Goal: Entertainment & Leisure: Browse casually

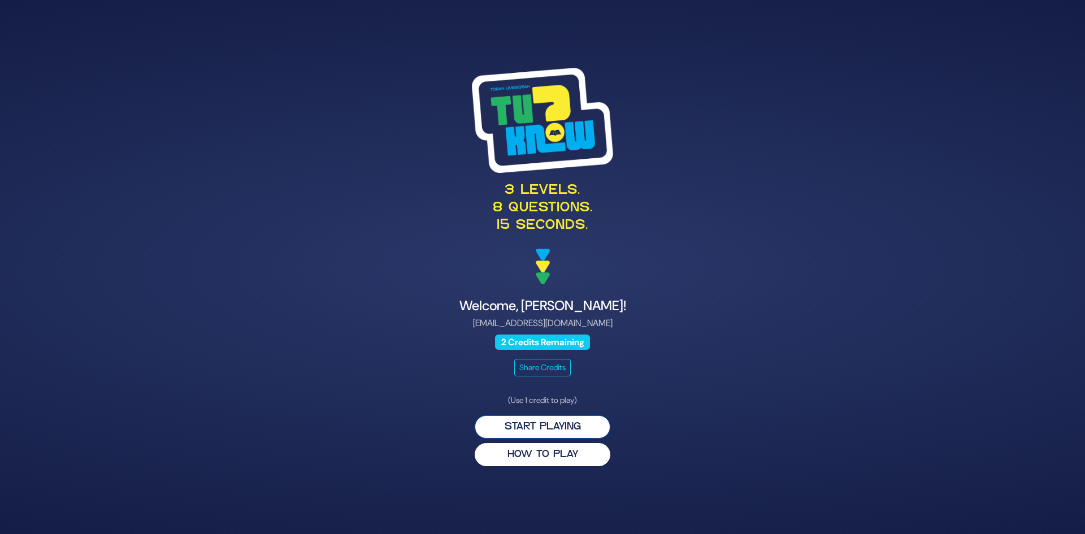
click at [526, 426] on button "Start Playing" at bounding box center [543, 426] width 136 height 23
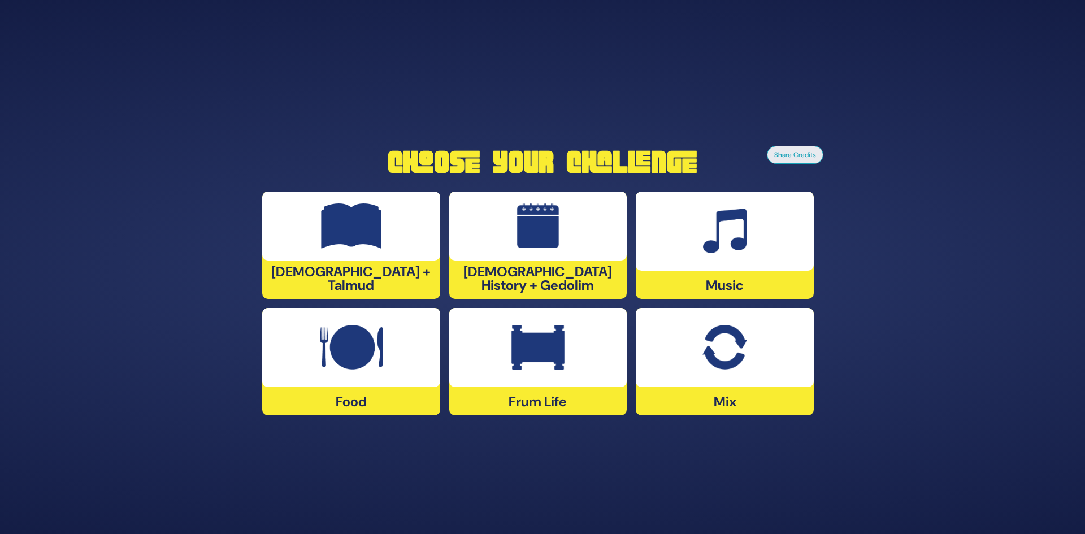
click at [358, 249] on img at bounding box center [351, 225] width 61 height 45
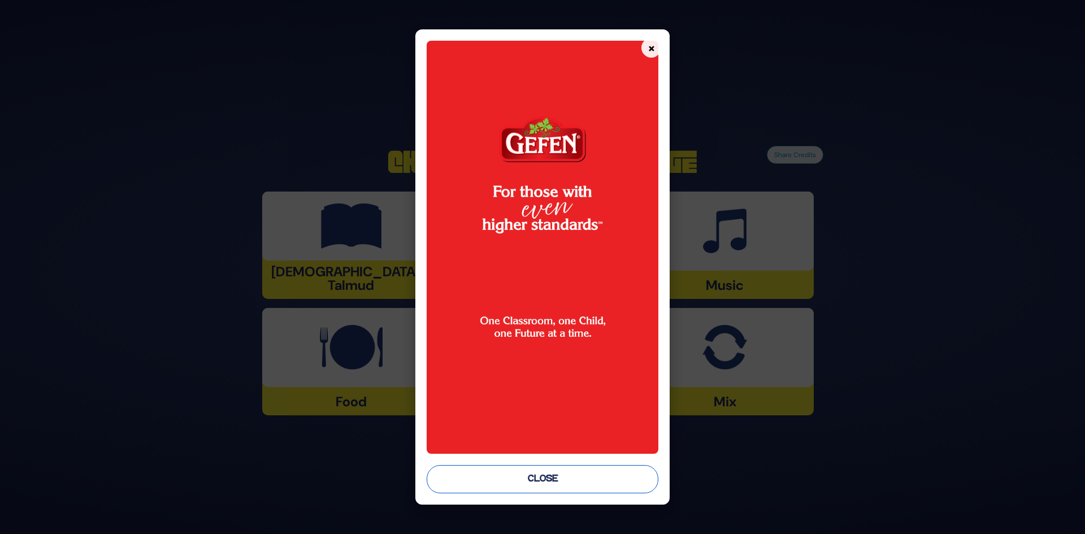
click at [560, 482] on button "Close" at bounding box center [543, 479] width 232 height 28
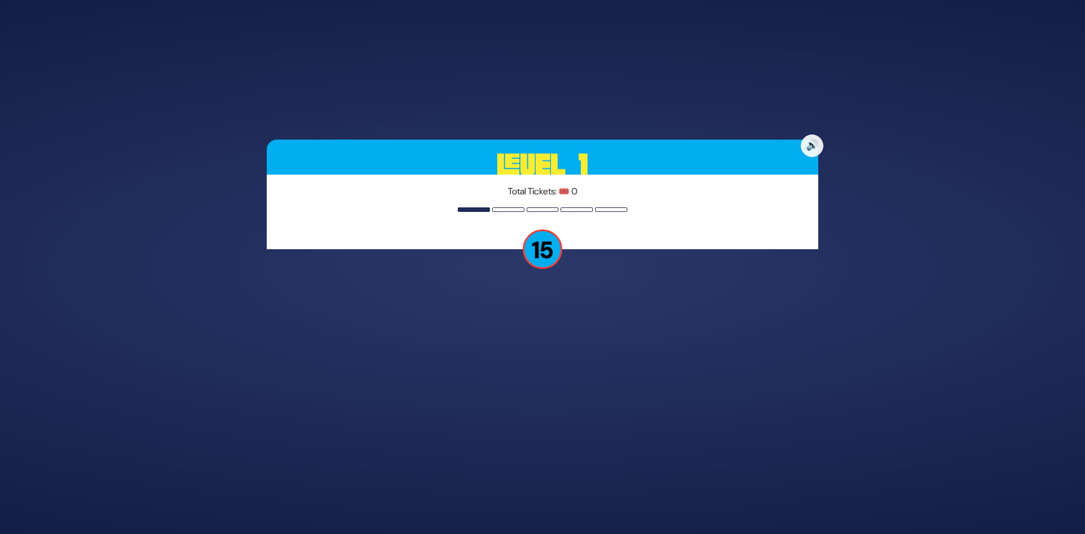
click at [544, 258] on p "15" at bounding box center [543, 249] width 40 height 40
click at [543, 252] on p "15" at bounding box center [543, 249] width 40 height 40
click at [540, 238] on p "15" at bounding box center [543, 249] width 40 height 40
click at [540, 210] on div at bounding box center [543, 209] width 32 height 5
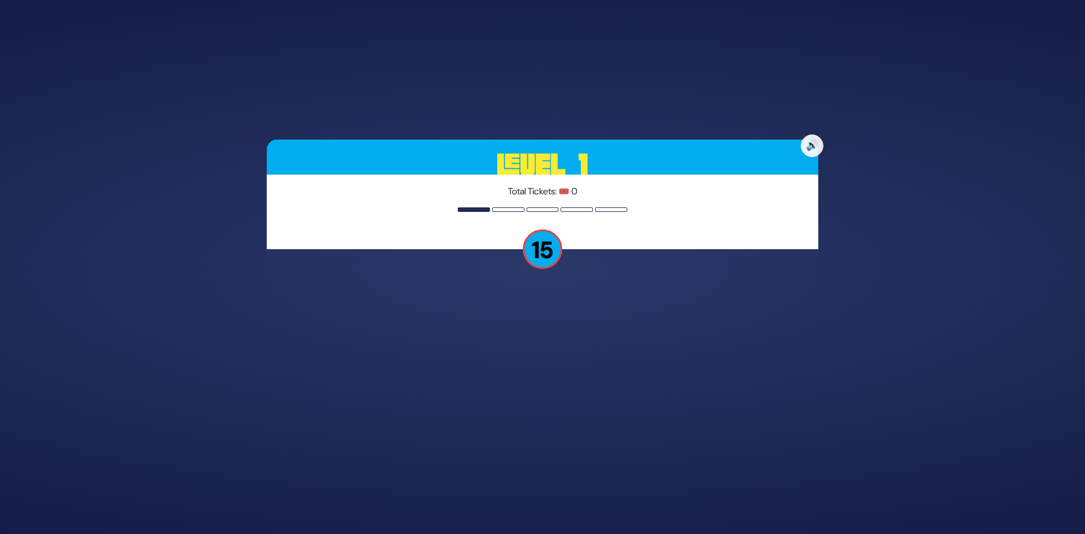
click at [575, 206] on div "Total Tickets: 🎟️ 0" at bounding box center [543, 212] width 552 height 75
click at [557, 242] on p "15" at bounding box center [543, 249] width 40 height 40
click at [801, 148] on button "🔊" at bounding box center [812, 146] width 24 height 24
click at [809, 142] on button "🔇" at bounding box center [812, 146] width 24 height 24
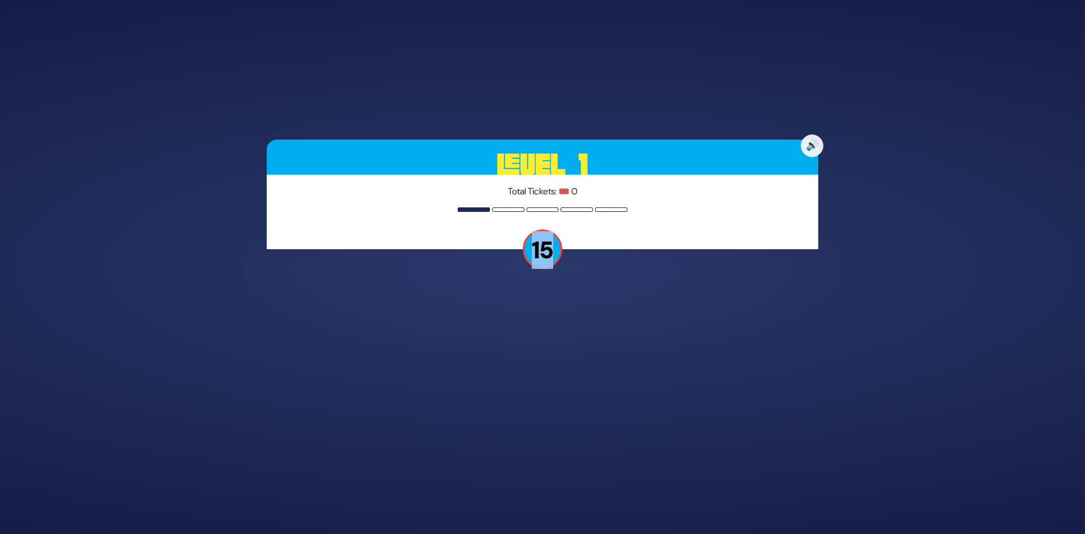
click at [532, 249] on p "15" at bounding box center [543, 249] width 40 height 40
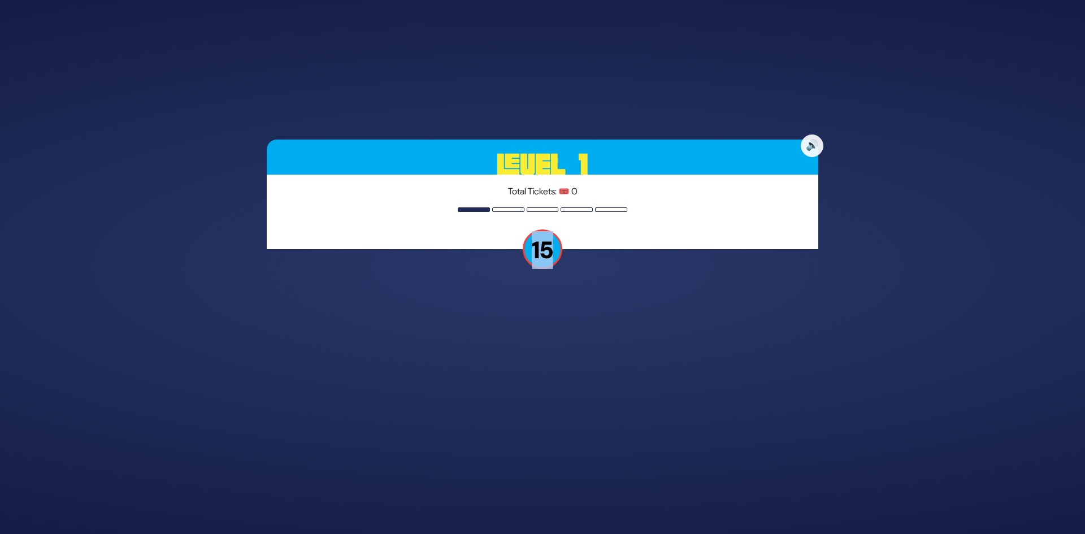
click at [548, 258] on p "15" at bounding box center [543, 249] width 40 height 40
click at [551, 288] on div "🔊 Level 1 Total Tickets: 🎟️ 0 15" at bounding box center [542, 267] width 579 height 283
click at [465, 211] on div at bounding box center [474, 209] width 32 height 5
click at [460, 188] on p "Total Tickets: 🎟️ 0" at bounding box center [542, 192] width 531 height 14
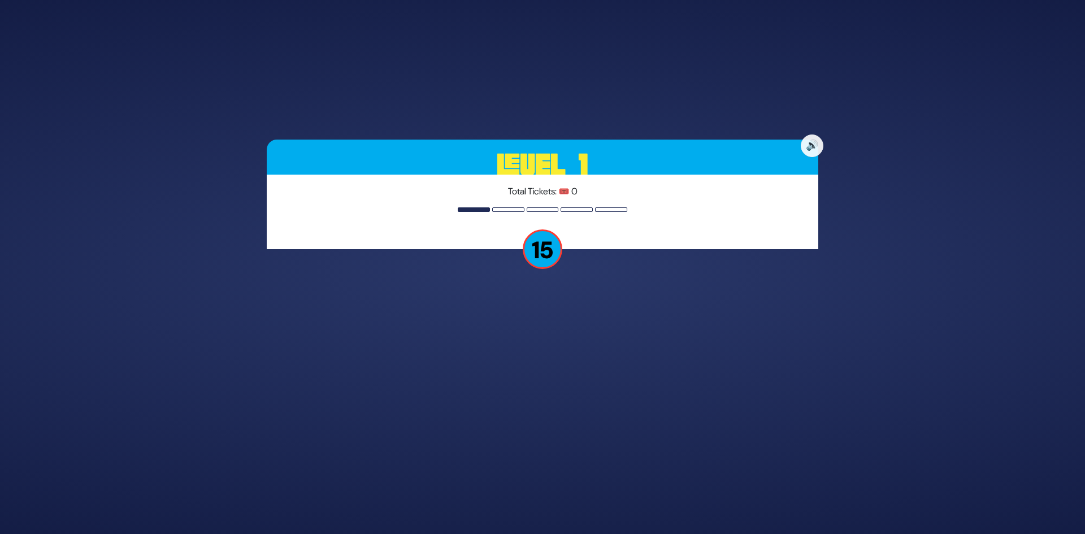
click at [536, 246] on p "15" at bounding box center [543, 249] width 40 height 40
click at [569, 196] on p "Total Tickets: 🎟️ 0" at bounding box center [542, 192] width 531 height 14
click at [582, 189] on p "Total Tickets: 🎟️ 0" at bounding box center [542, 192] width 531 height 14
click at [581, 190] on p "Total Tickets: 🎟️ 0" at bounding box center [542, 192] width 531 height 14
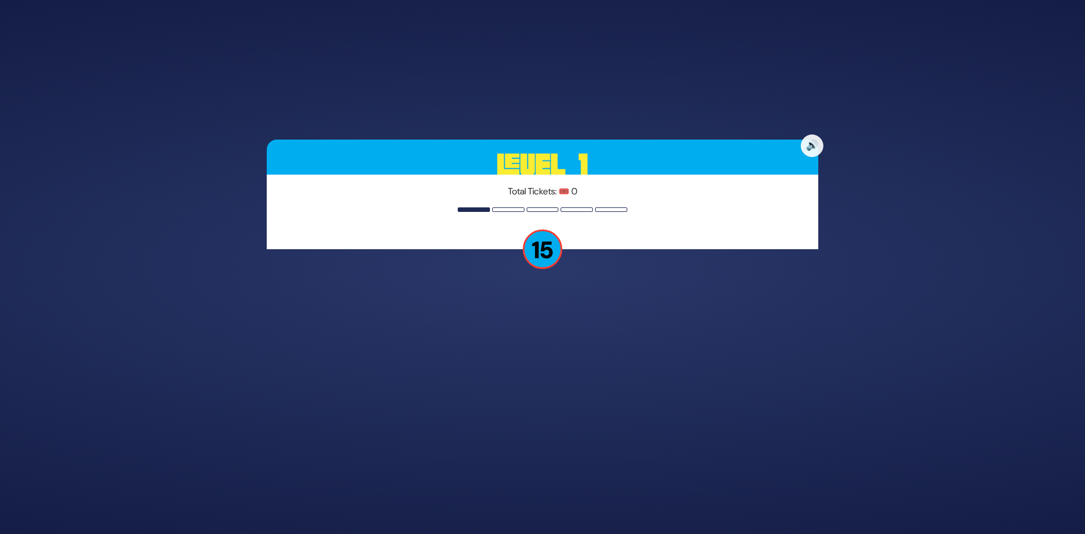
click at [579, 192] on p "Total Tickets: 🎟️ 0" at bounding box center [542, 192] width 531 height 14
click at [527, 249] on p "15" at bounding box center [543, 249] width 40 height 40
click at [533, 252] on p "15" at bounding box center [543, 249] width 40 height 40
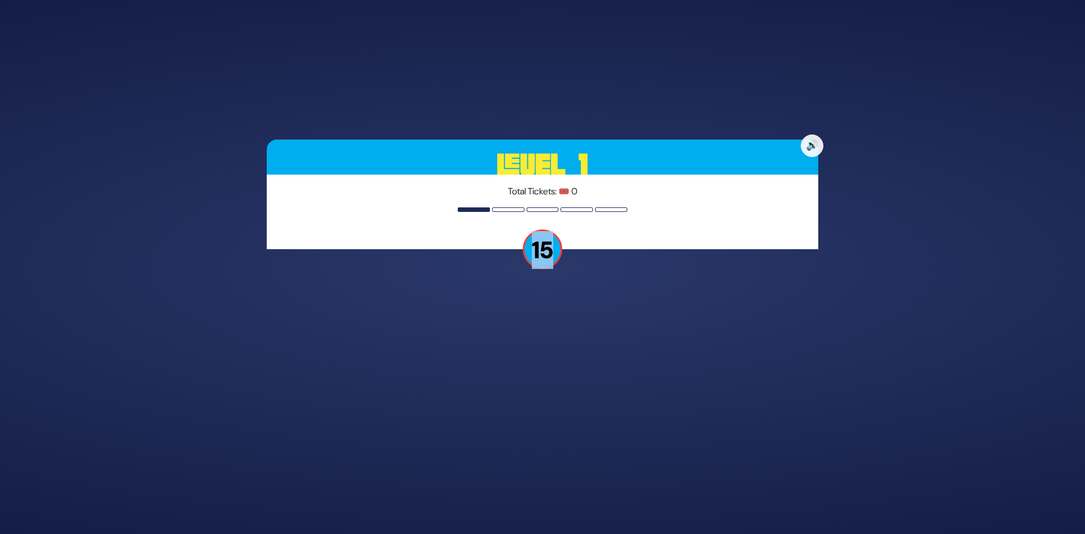
click at [534, 252] on p "15" at bounding box center [543, 249] width 40 height 40
click at [521, 226] on div "Total Tickets: 🎟️ 0" at bounding box center [543, 212] width 552 height 75
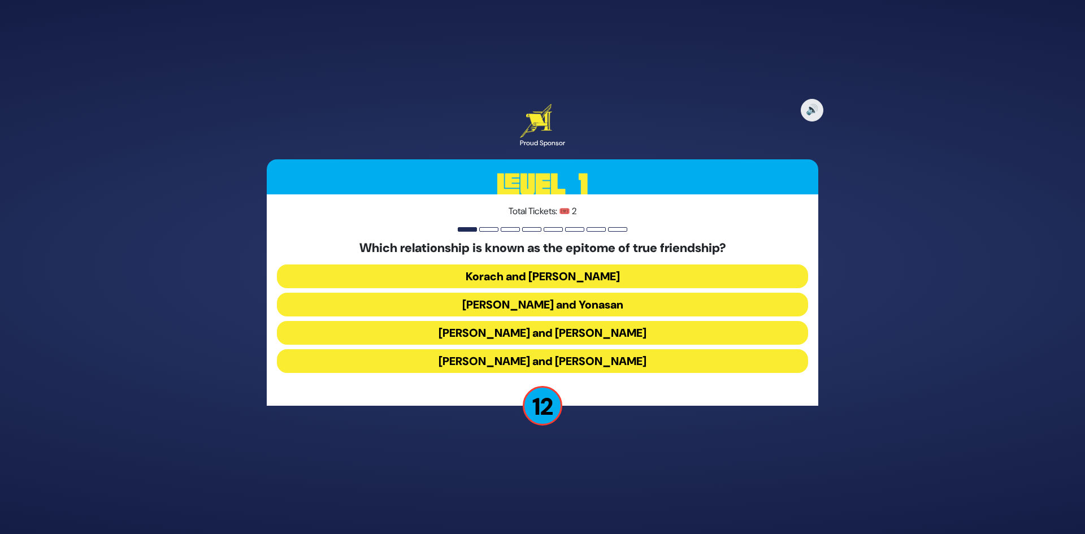
click at [535, 302] on button "[PERSON_NAME] and Yonasan" at bounding box center [542, 305] width 531 height 24
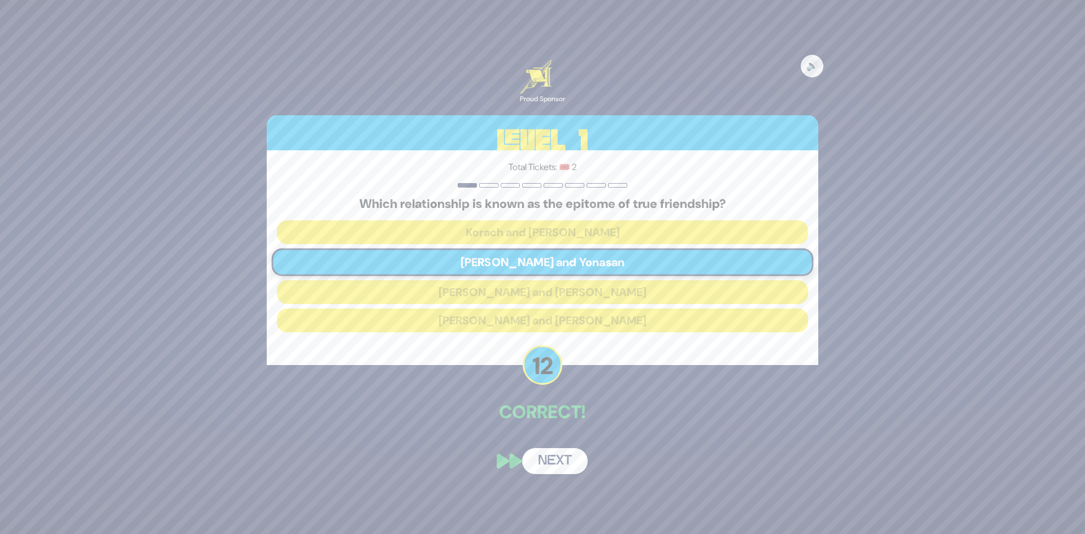
click at [533, 456] on button "Next" at bounding box center [555, 461] width 66 height 26
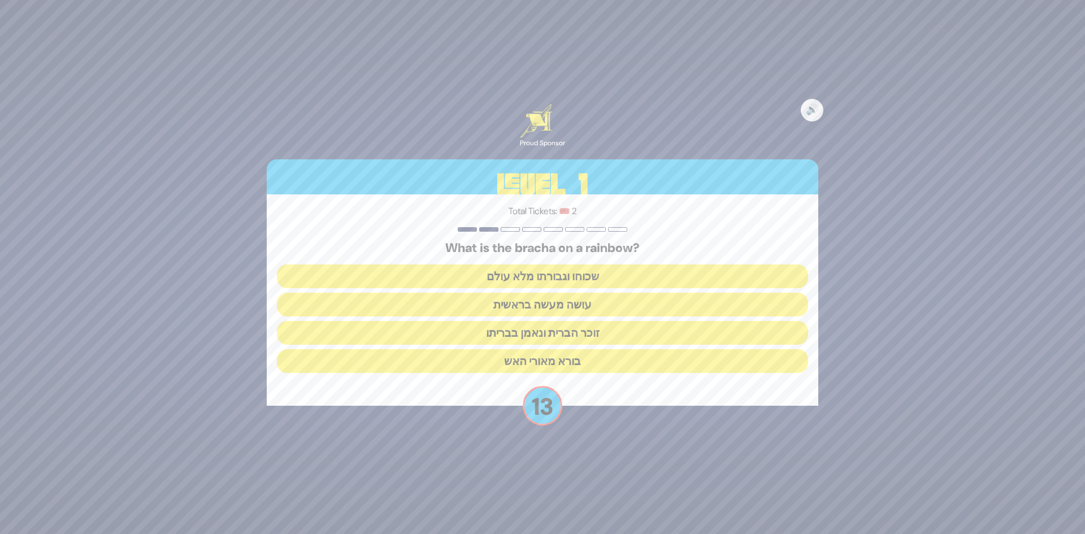
click at [583, 332] on button "זוכר הברית ונאמן בבריתו" at bounding box center [542, 333] width 531 height 24
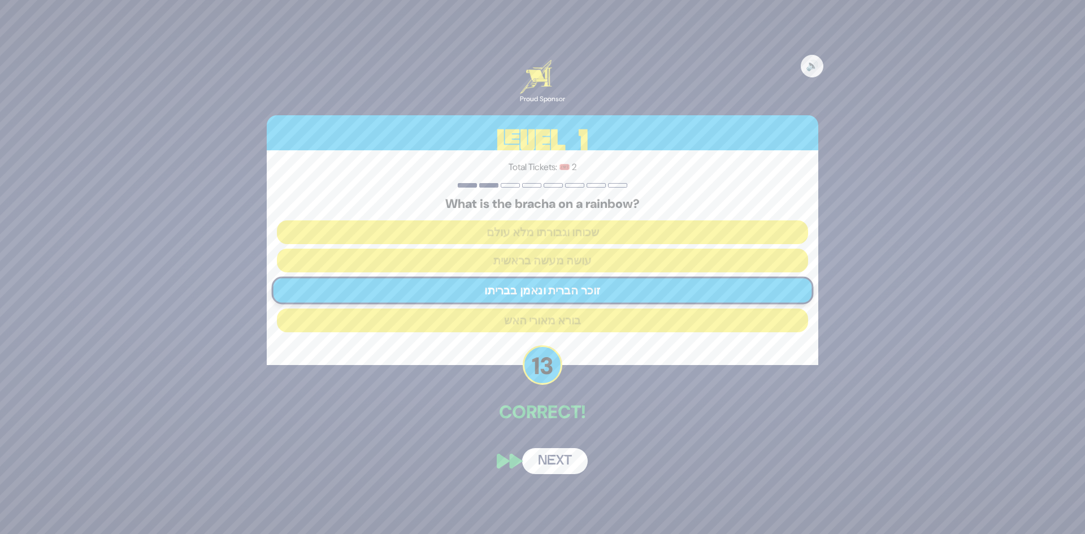
click at [555, 462] on button "Next" at bounding box center [555, 461] width 66 height 26
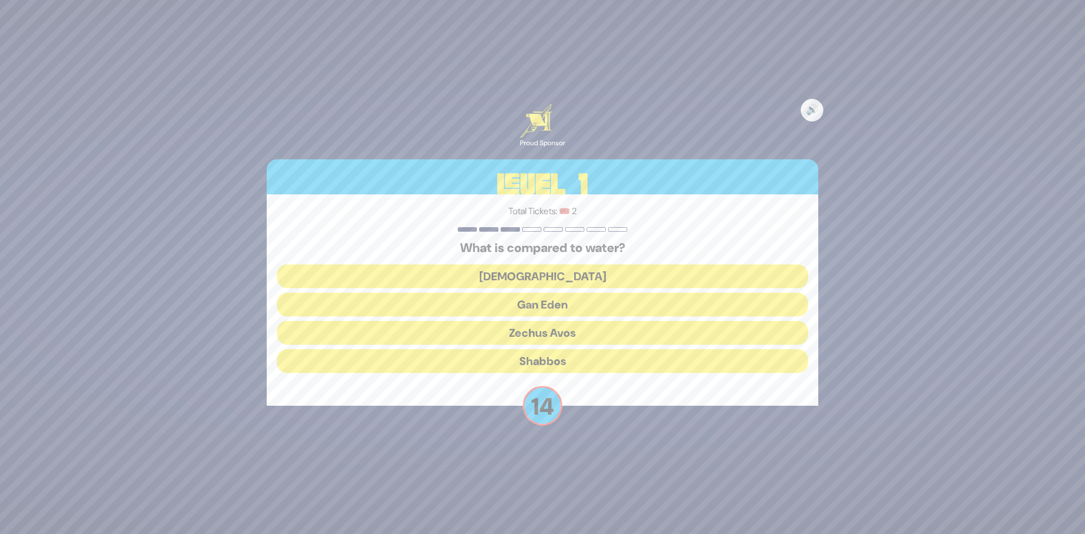
click at [588, 279] on button "[DEMOGRAPHIC_DATA]" at bounding box center [542, 277] width 531 height 24
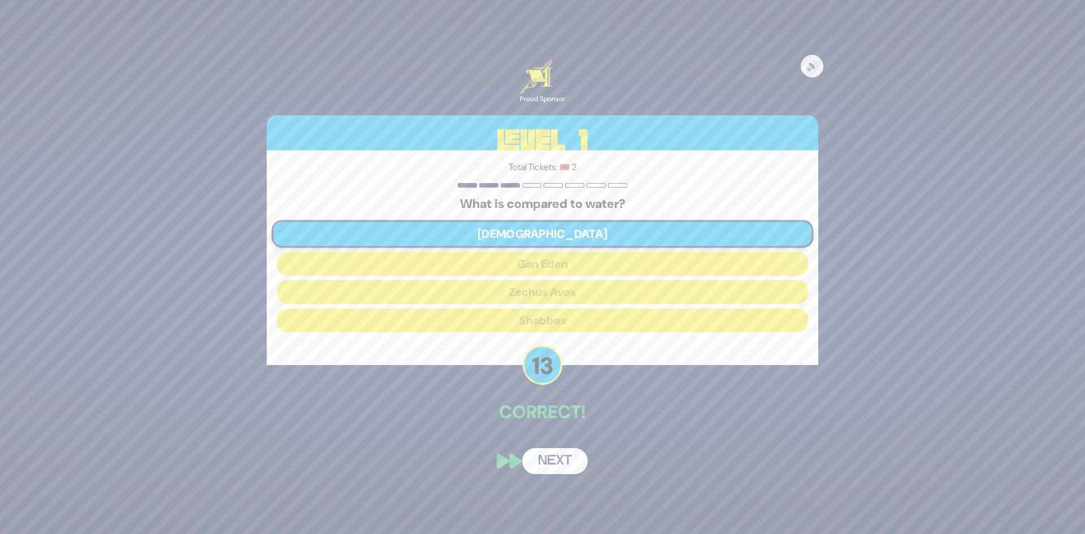
click at [545, 463] on button "Next" at bounding box center [555, 461] width 66 height 26
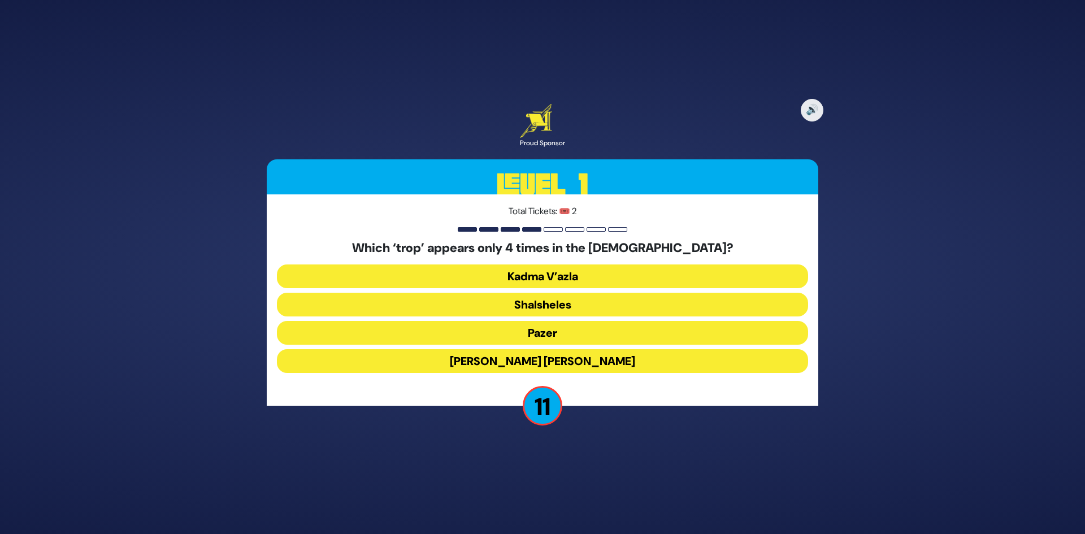
click at [547, 305] on button "Shalsheles" at bounding box center [542, 305] width 531 height 24
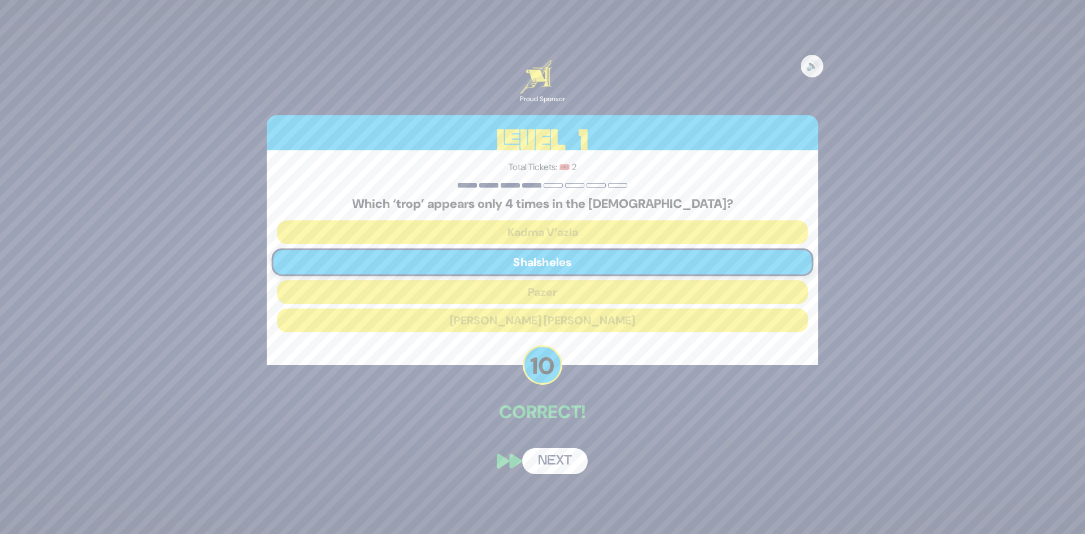
click at [561, 461] on button "Next" at bounding box center [555, 461] width 66 height 26
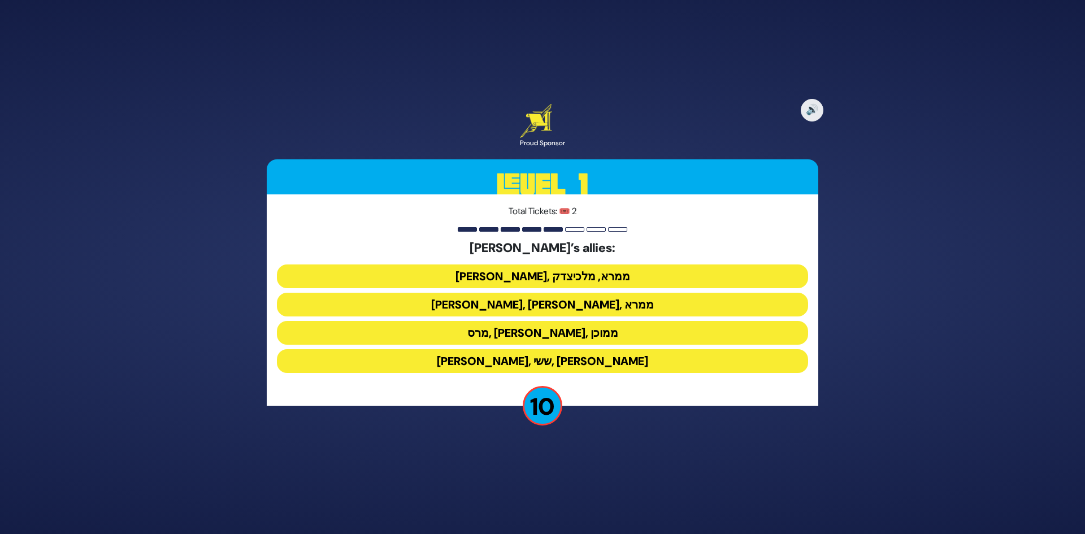
click at [552, 308] on button "[PERSON_NAME], [PERSON_NAME], ממרא" at bounding box center [542, 305] width 531 height 24
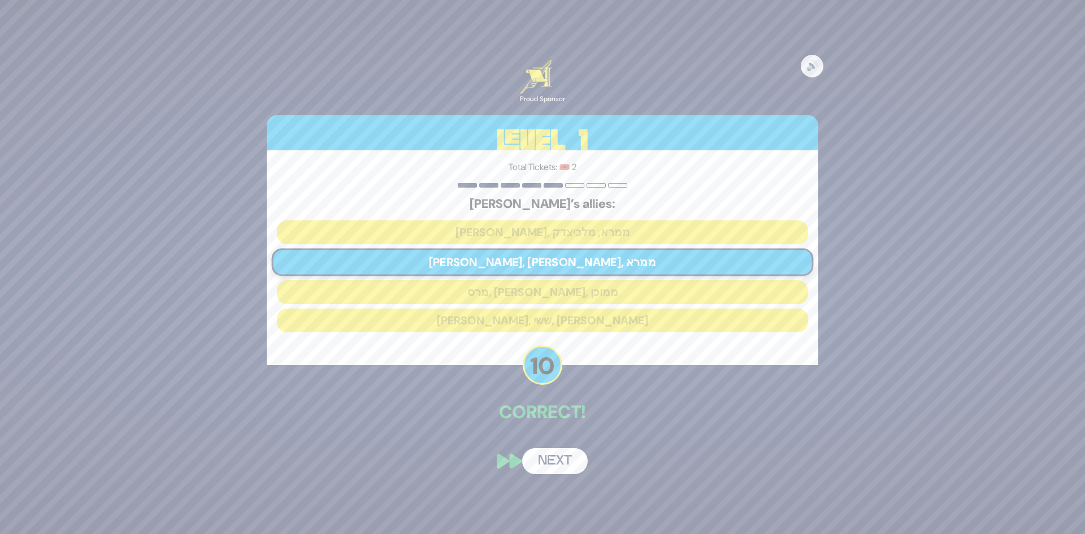
click at [551, 463] on button "Next" at bounding box center [555, 461] width 66 height 26
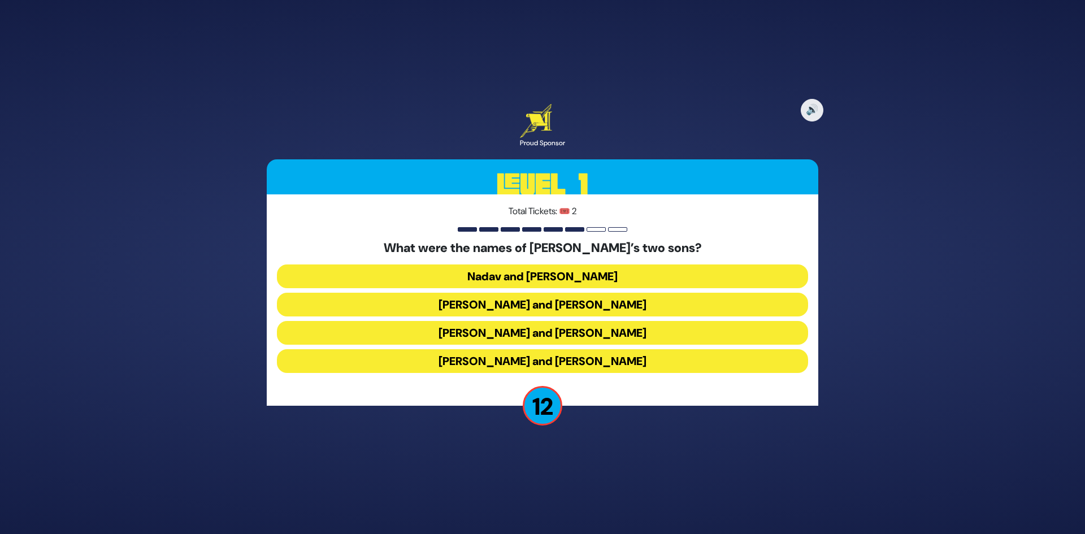
click at [551, 360] on button "[PERSON_NAME] and [PERSON_NAME]" at bounding box center [542, 361] width 531 height 24
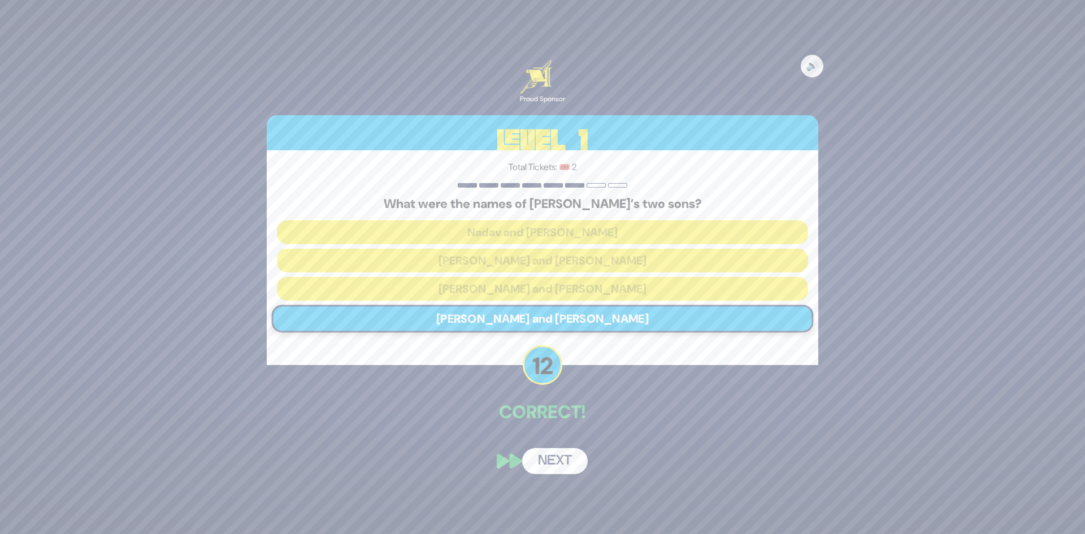
click at [555, 463] on button "Next" at bounding box center [555, 461] width 66 height 26
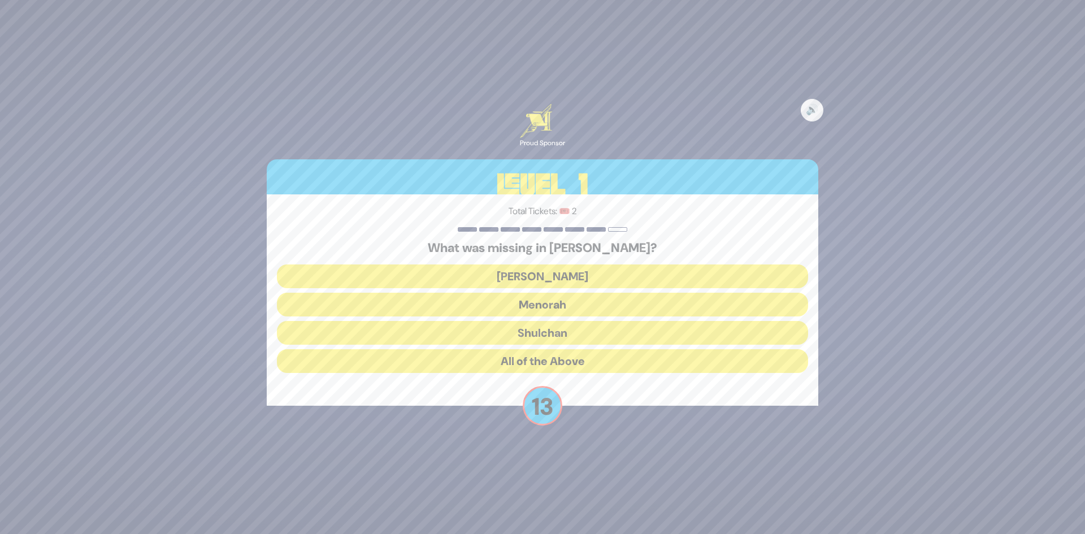
click at [563, 271] on button "[PERSON_NAME]" at bounding box center [542, 277] width 531 height 24
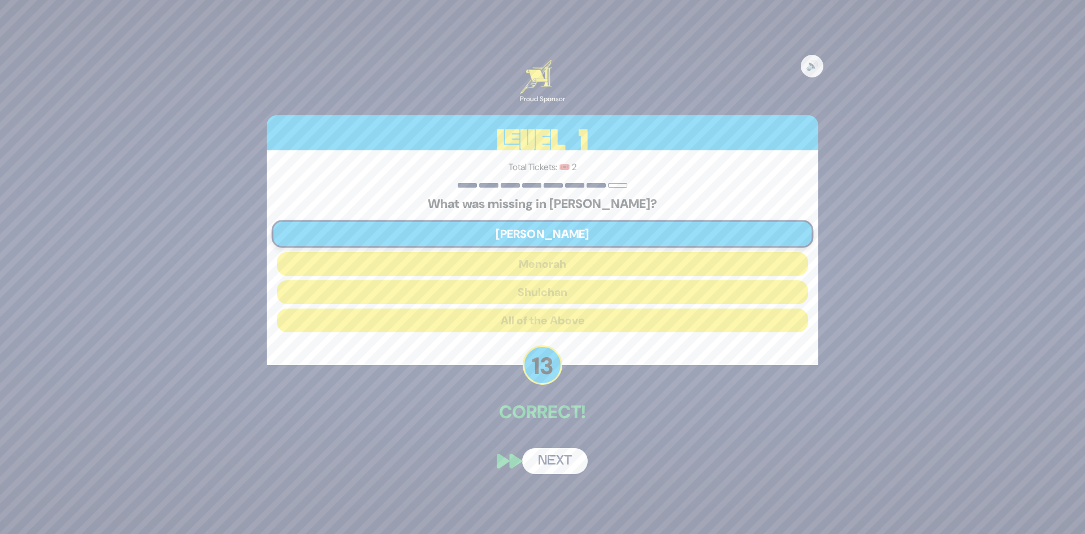
click at [551, 458] on button "Next" at bounding box center [555, 461] width 66 height 26
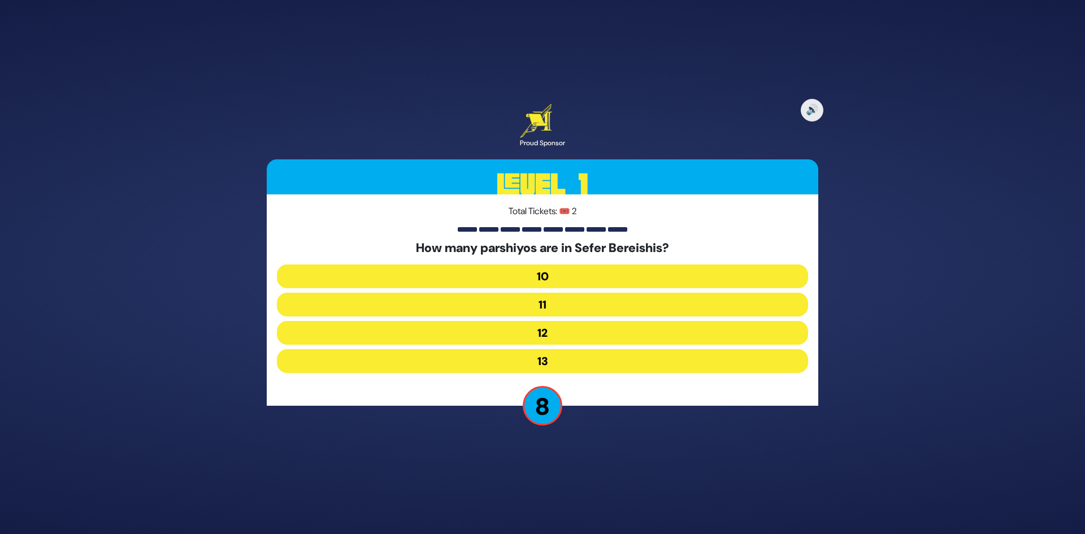
click at [556, 326] on button "12" at bounding box center [542, 333] width 531 height 24
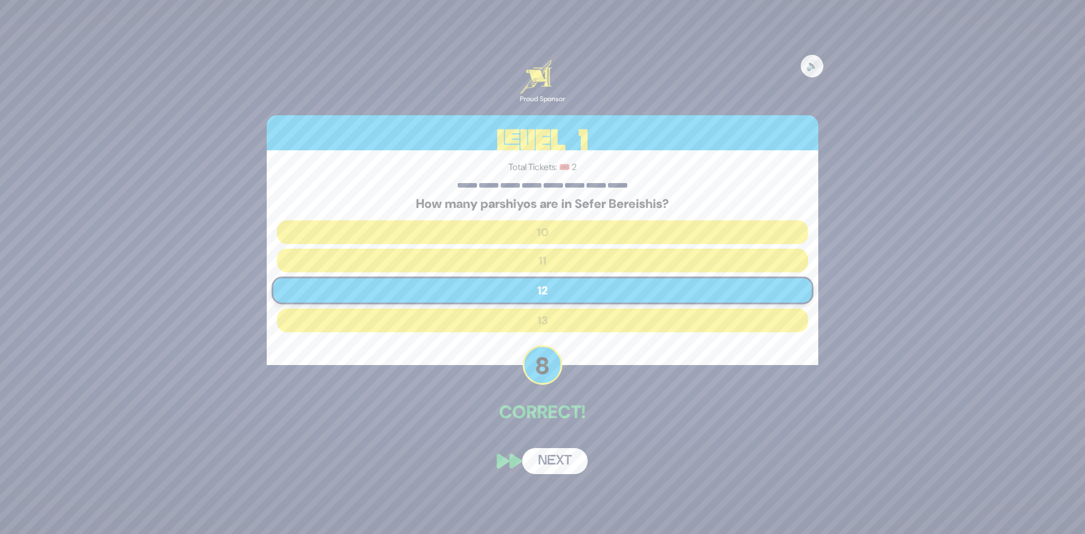
click at [557, 458] on button "Next" at bounding box center [555, 461] width 66 height 26
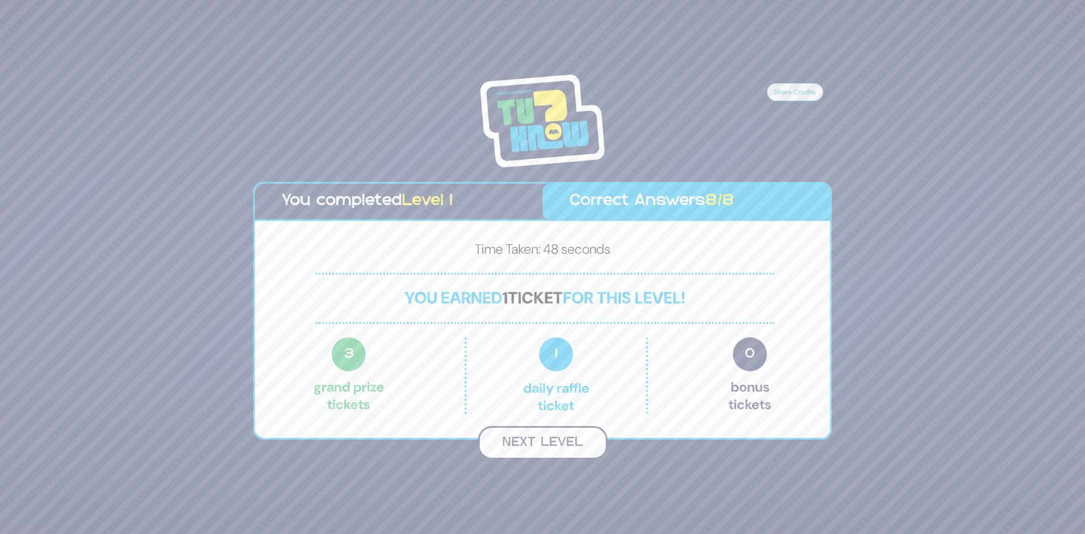
click at [561, 444] on button "Next Level" at bounding box center [542, 442] width 129 height 33
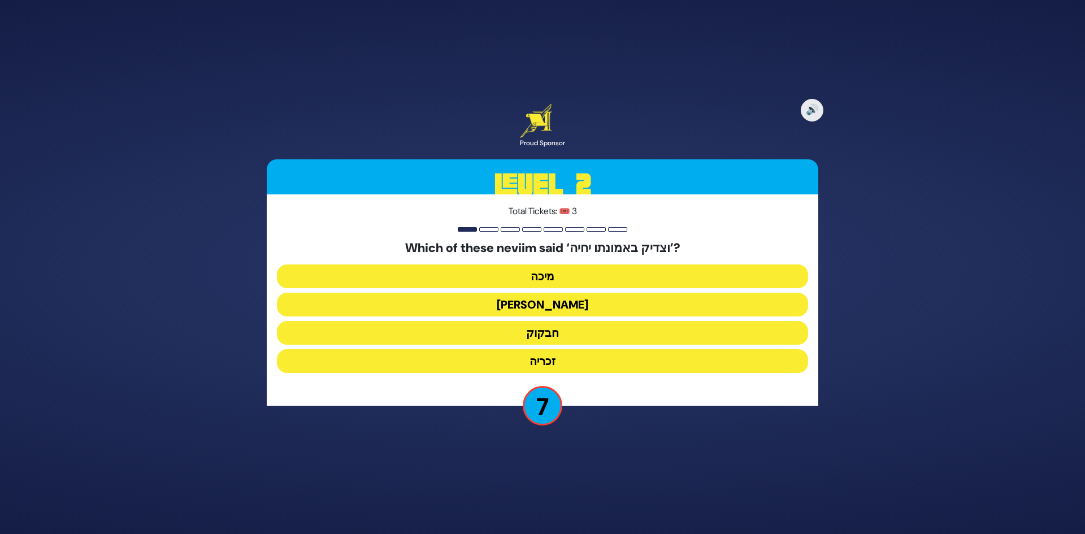
click at [569, 307] on button "[PERSON_NAME]" at bounding box center [542, 305] width 531 height 24
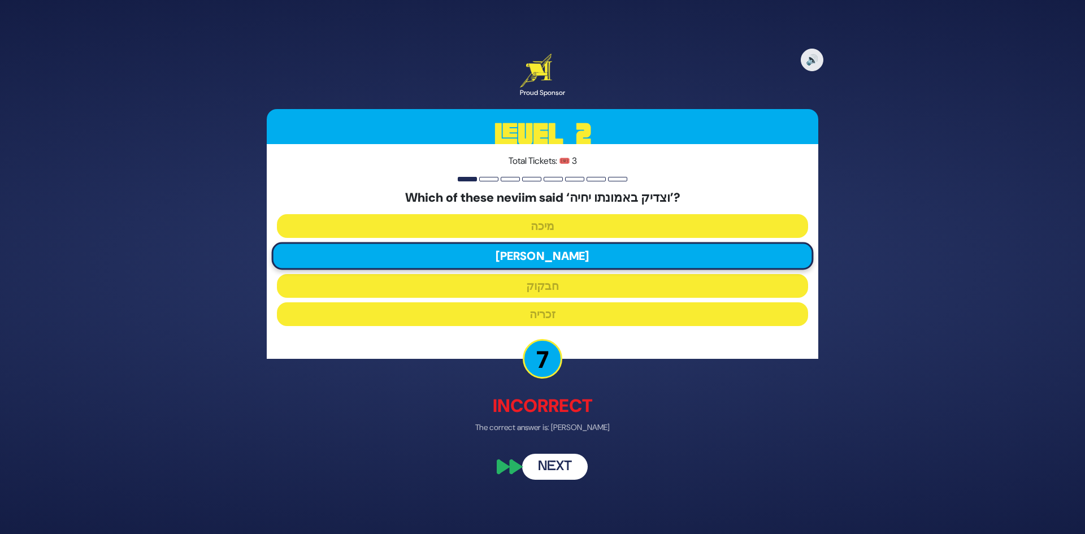
click at [554, 473] on button "Next" at bounding box center [555, 467] width 66 height 26
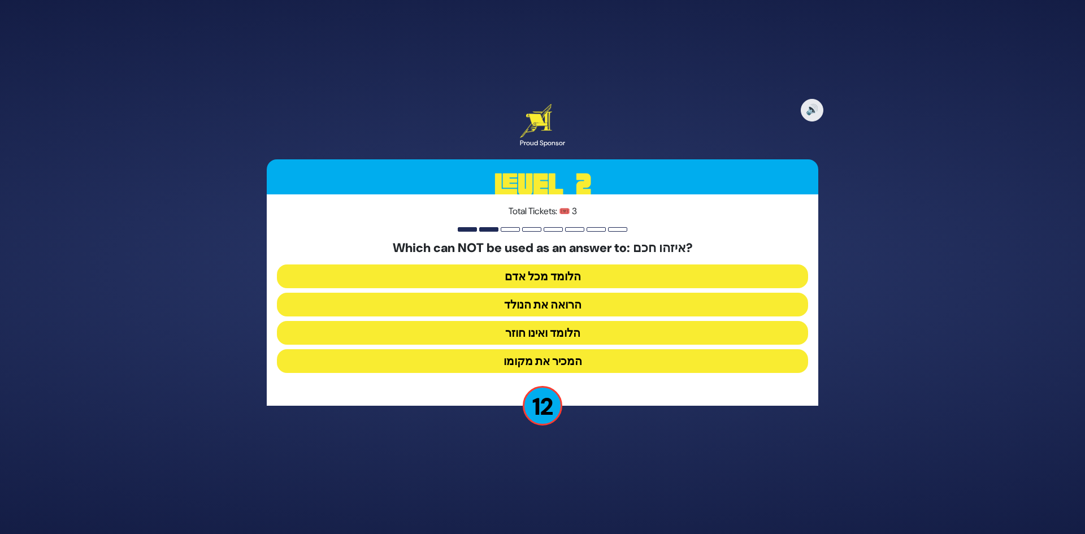
click at [545, 274] on button "הלומד מכל אדם" at bounding box center [542, 277] width 531 height 24
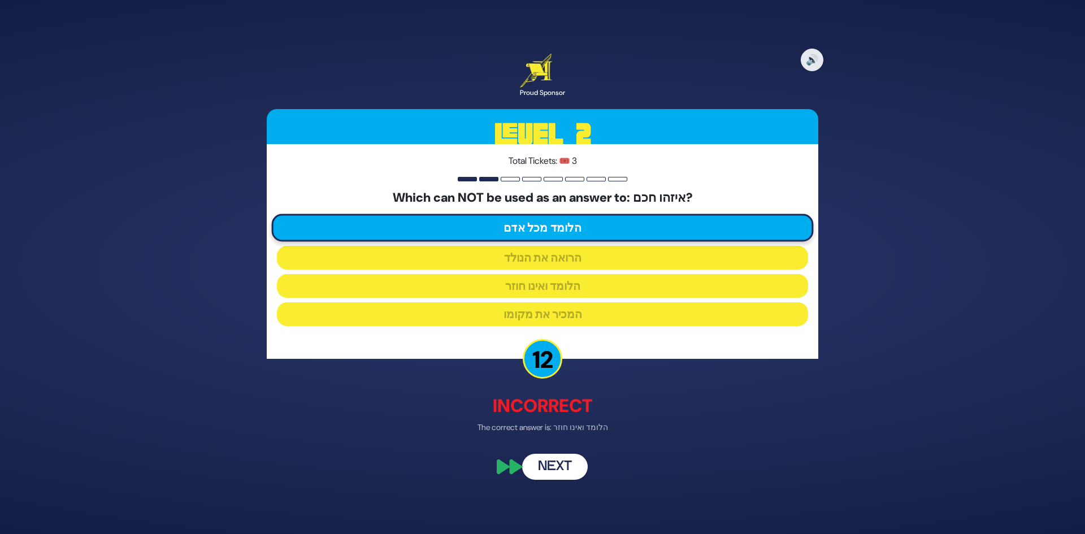
click at [559, 461] on button "Next" at bounding box center [555, 467] width 66 height 26
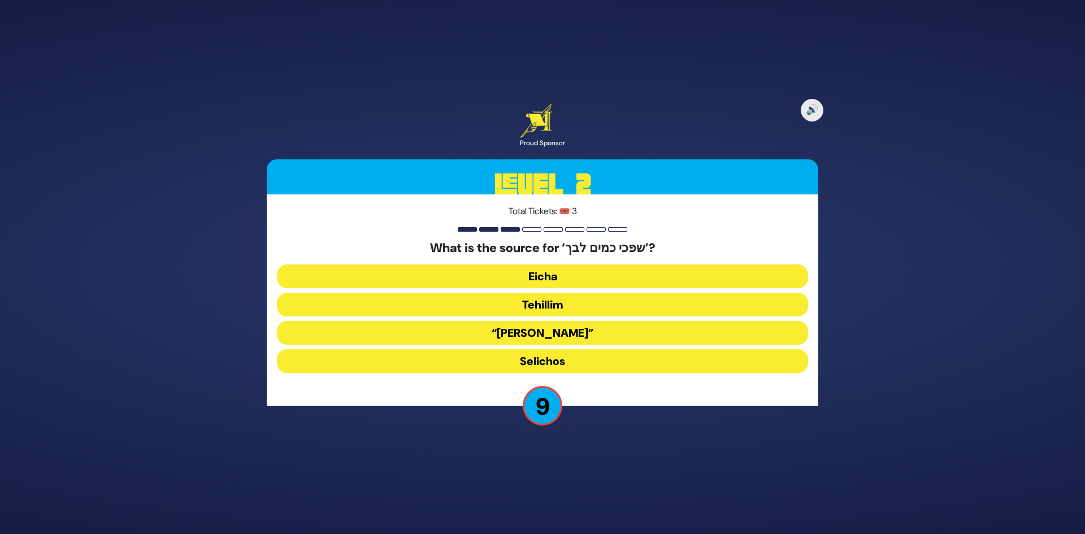
click at [552, 275] on button "Eicha" at bounding box center [542, 277] width 531 height 24
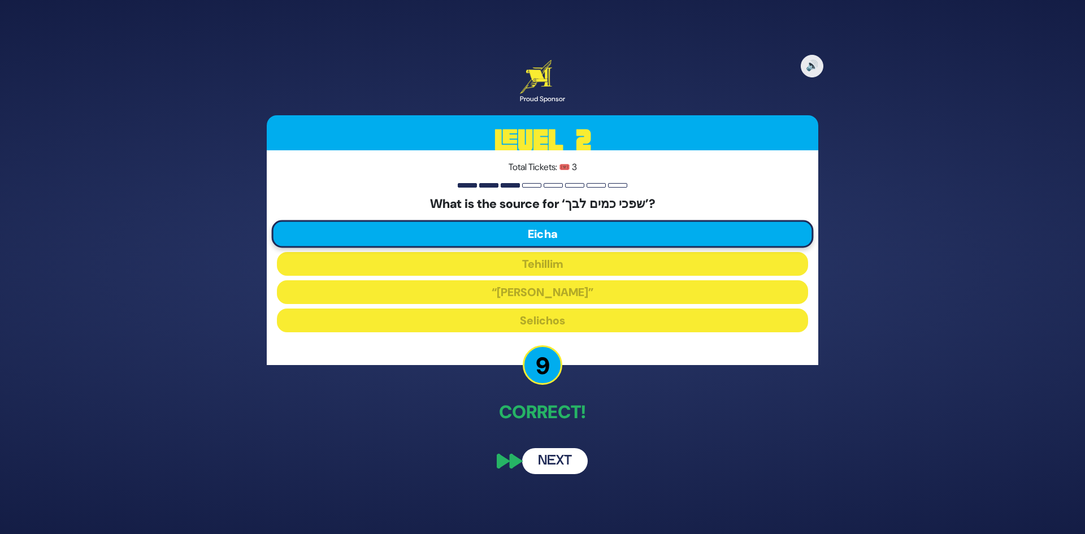
click at [553, 462] on button "Next" at bounding box center [555, 461] width 66 height 26
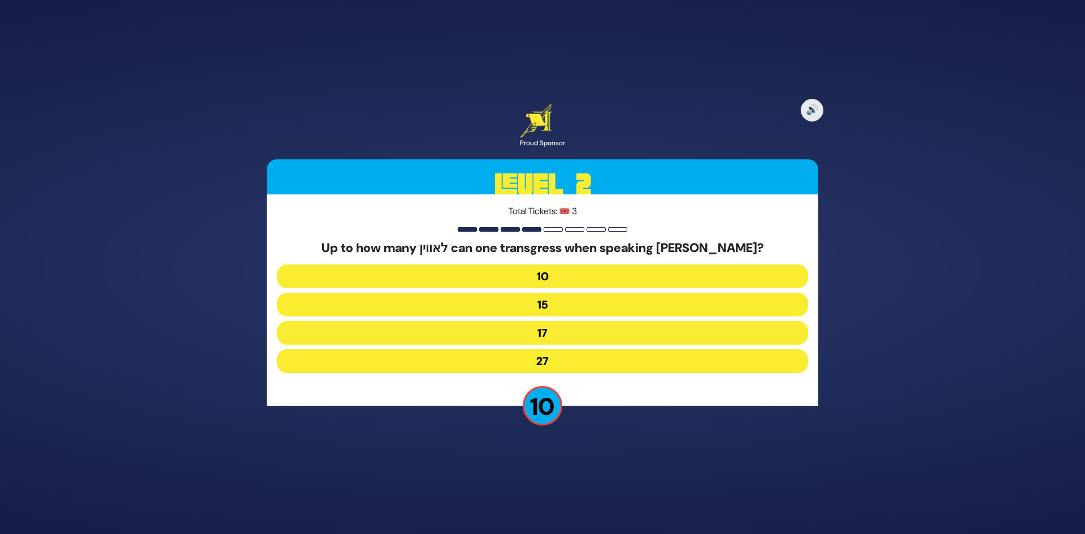
click at [575, 332] on button "17" at bounding box center [542, 333] width 531 height 24
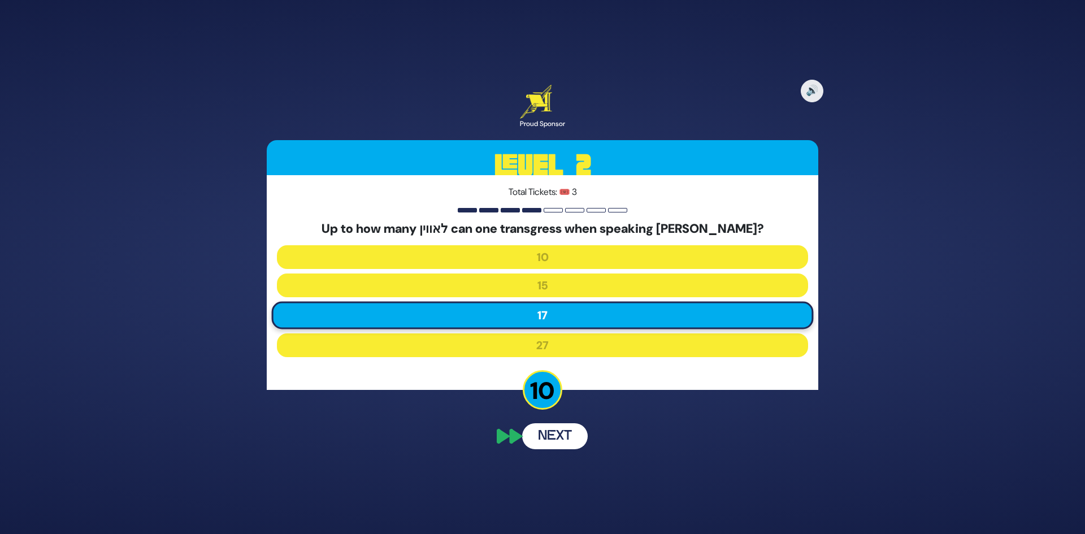
click at [561, 431] on button "Next" at bounding box center [555, 436] width 66 height 26
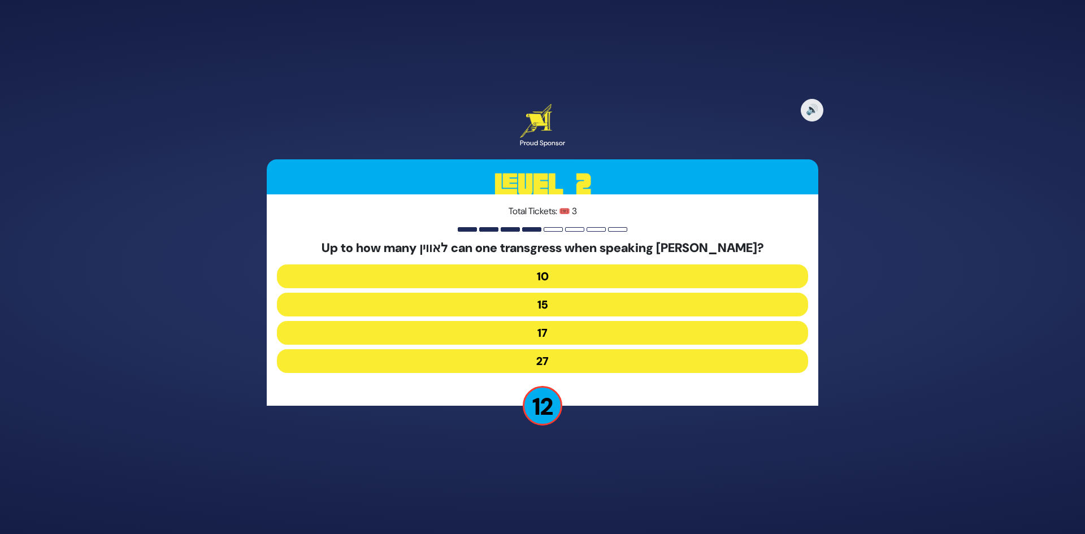
drag, startPoint x: 550, startPoint y: 301, endPoint x: 551, endPoint y: 319, distance: 18.1
click at [550, 300] on button "15" at bounding box center [542, 305] width 531 height 24
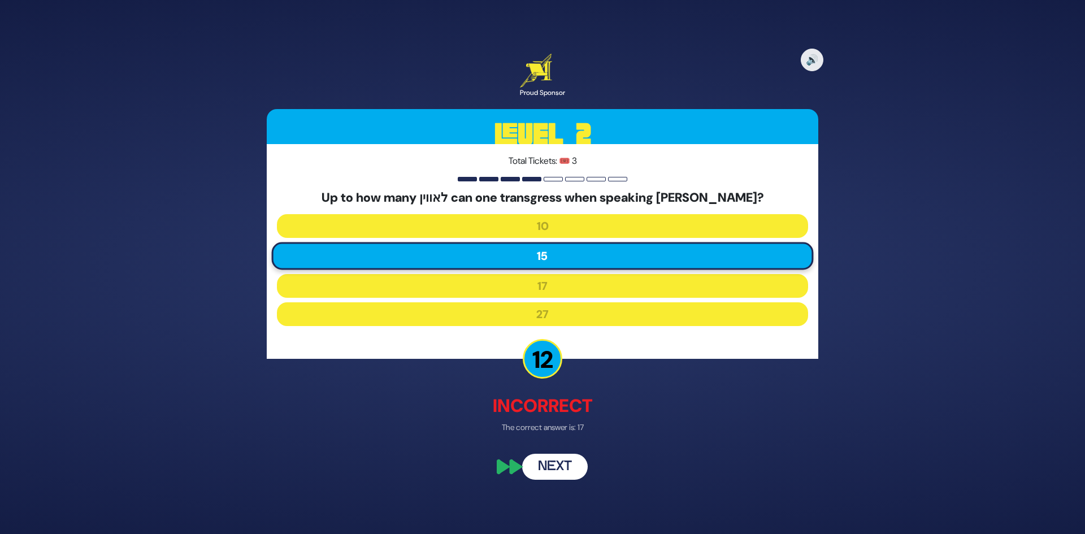
click at [550, 469] on button "Next" at bounding box center [555, 467] width 66 height 26
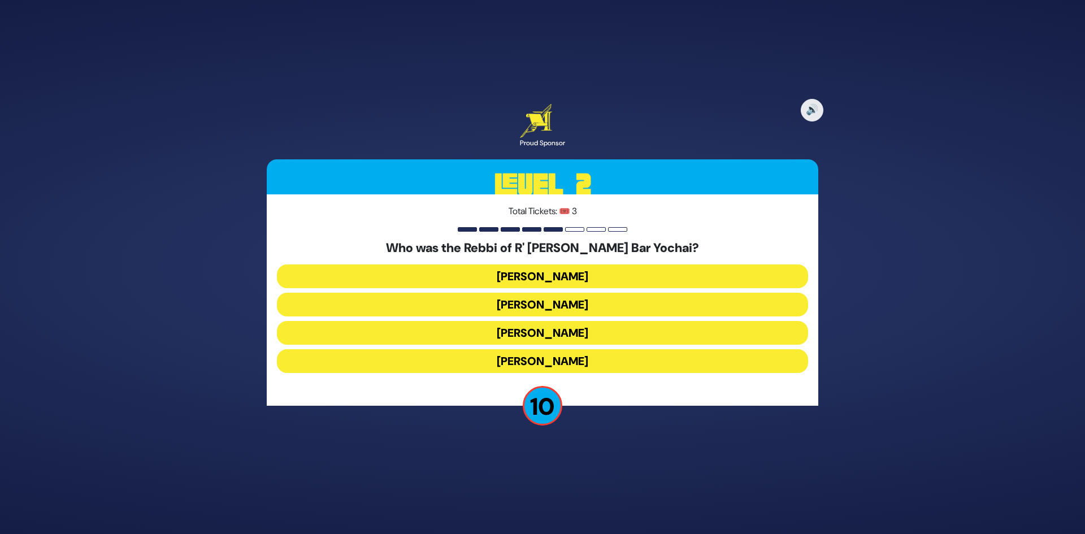
click at [551, 331] on button "[PERSON_NAME]" at bounding box center [542, 333] width 531 height 24
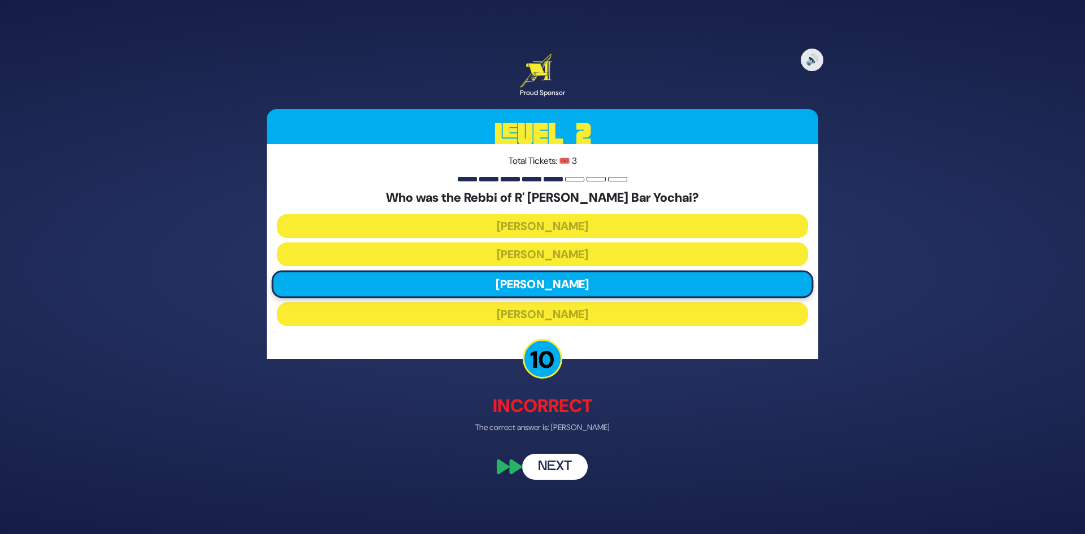
click at [547, 475] on button "Next" at bounding box center [555, 467] width 66 height 26
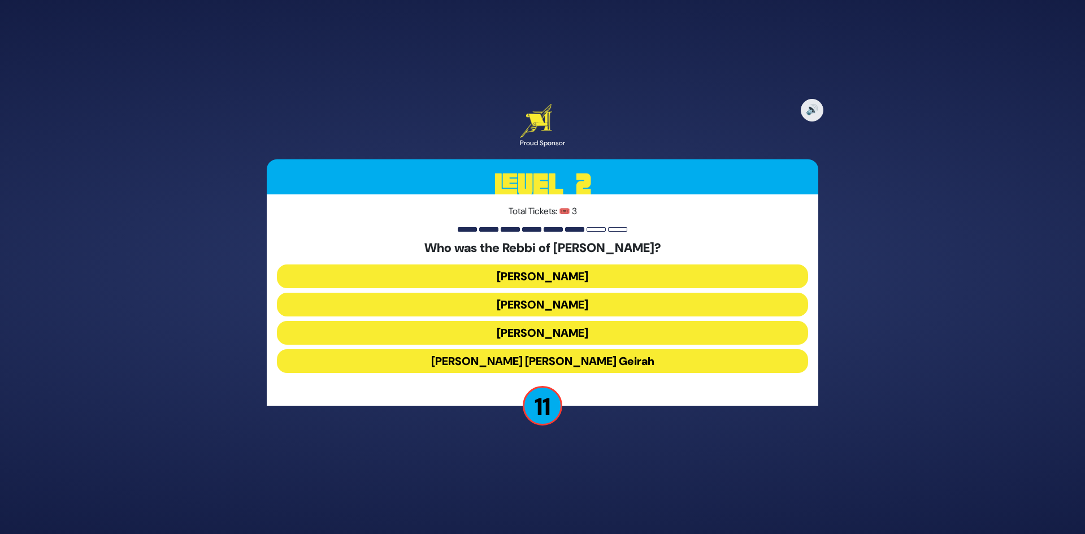
click at [540, 331] on button "[PERSON_NAME]" at bounding box center [542, 333] width 531 height 24
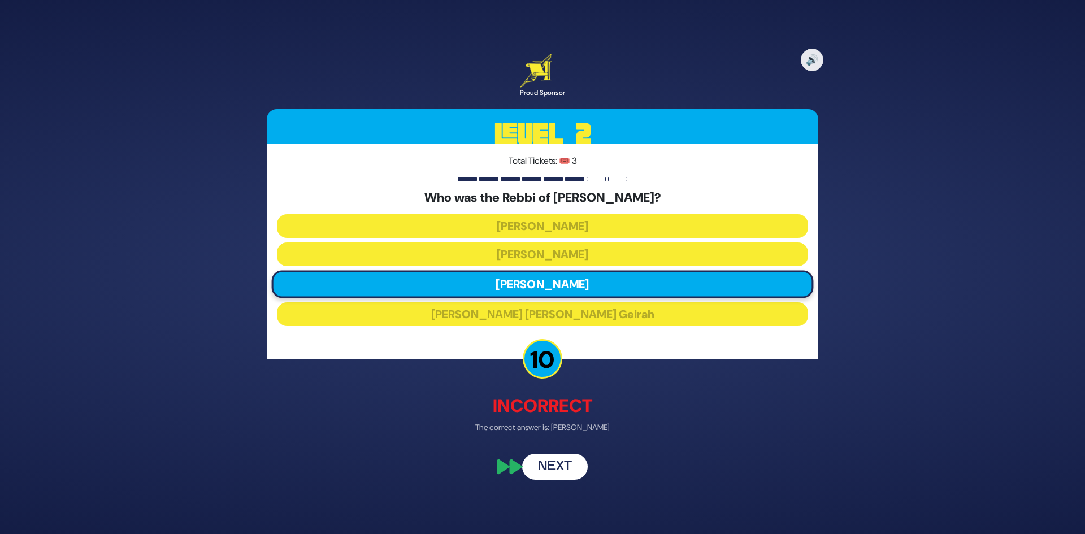
click at [553, 462] on button "Next" at bounding box center [555, 467] width 66 height 26
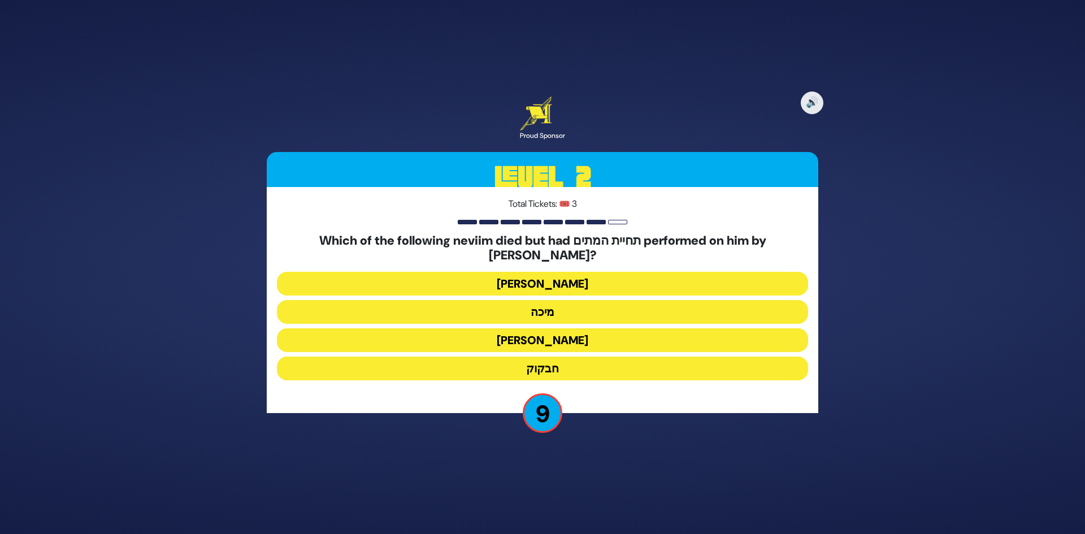
click at [563, 364] on button "חבקוק" at bounding box center [542, 369] width 531 height 24
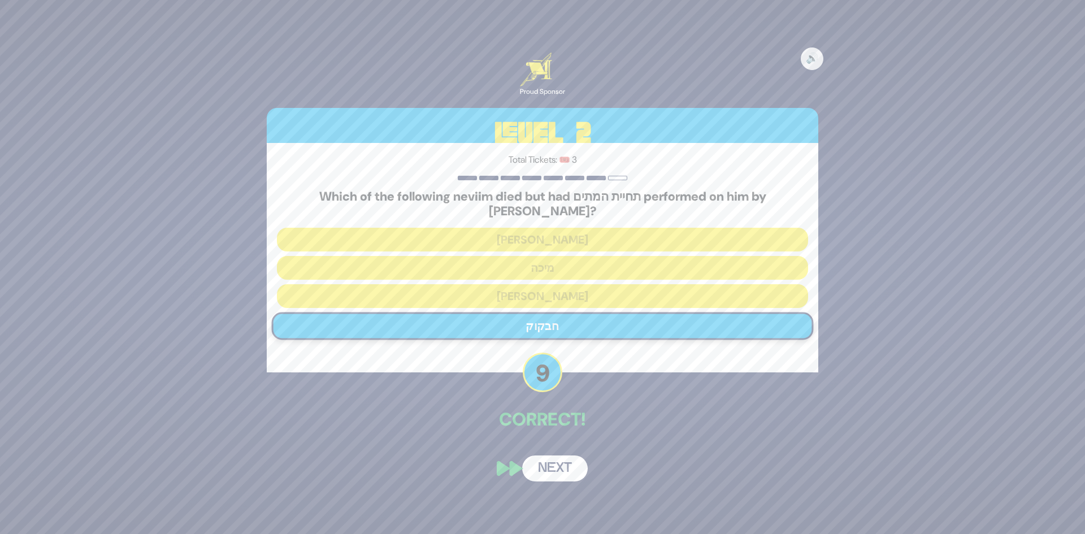
click at [560, 456] on button "Next" at bounding box center [555, 469] width 66 height 26
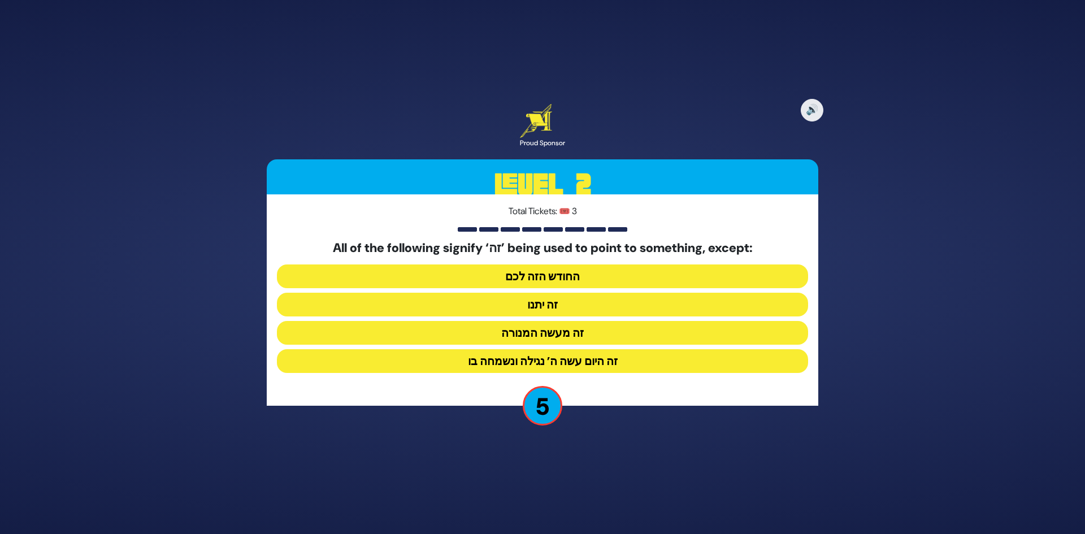
click at [569, 303] on button "זה יתנו" at bounding box center [542, 305] width 531 height 24
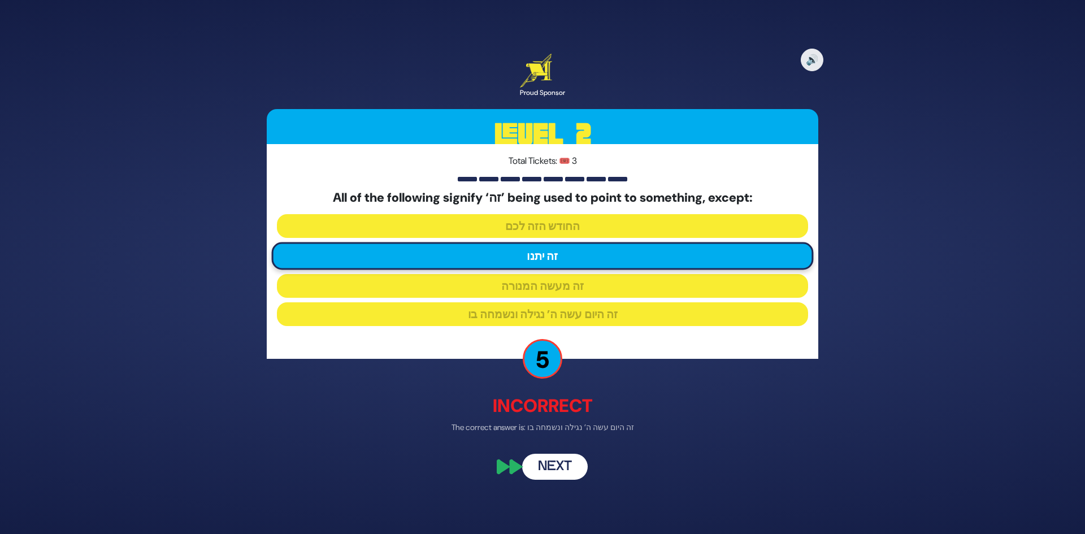
click at [562, 459] on button "Next" at bounding box center [555, 467] width 66 height 26
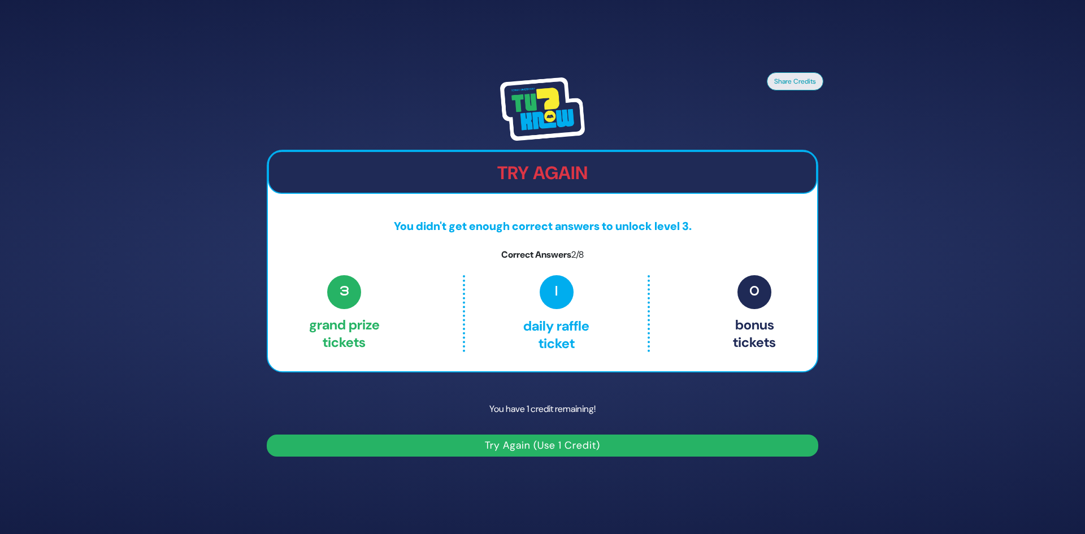
click at [613, 448] on button "Try Again (Use 1 Credit)" at bounding box center [543, 446] width 552 height 22
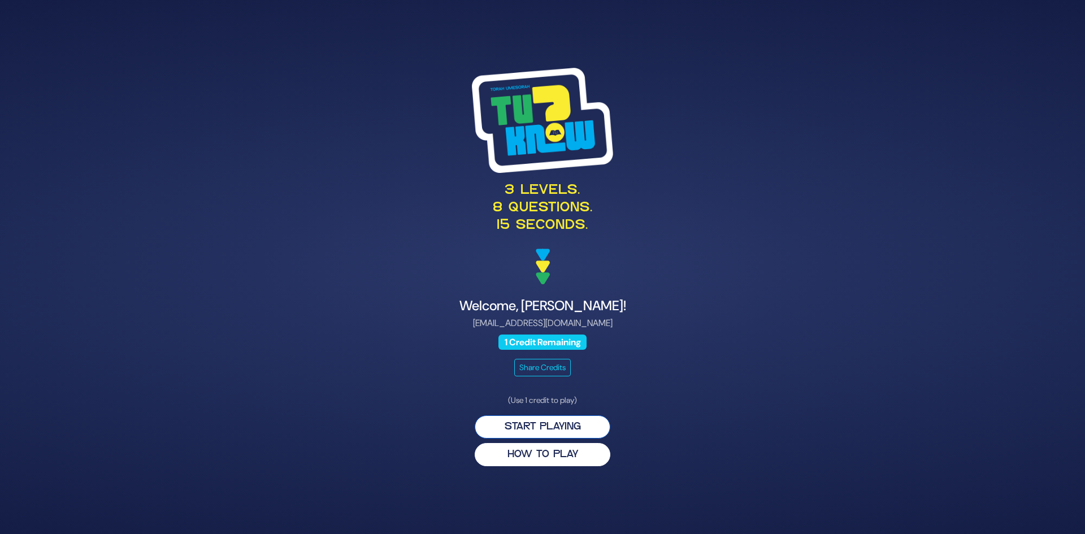
click at [569, 425] on button "Start Playing" at bounding box center [543, 426] width 136 height 23
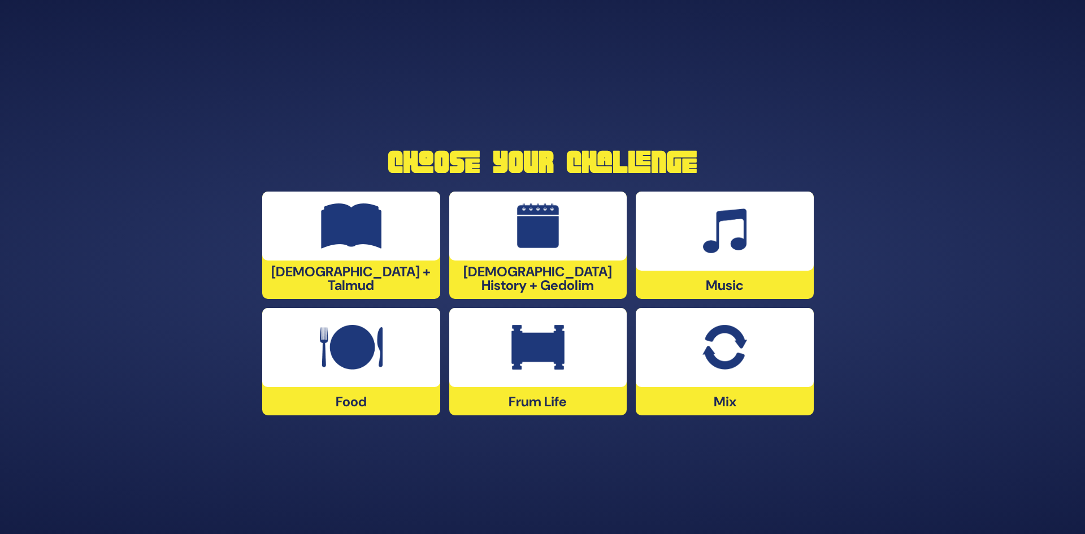
click at [361, 247] on img at bounding box center [351, 225] width 61 height 45
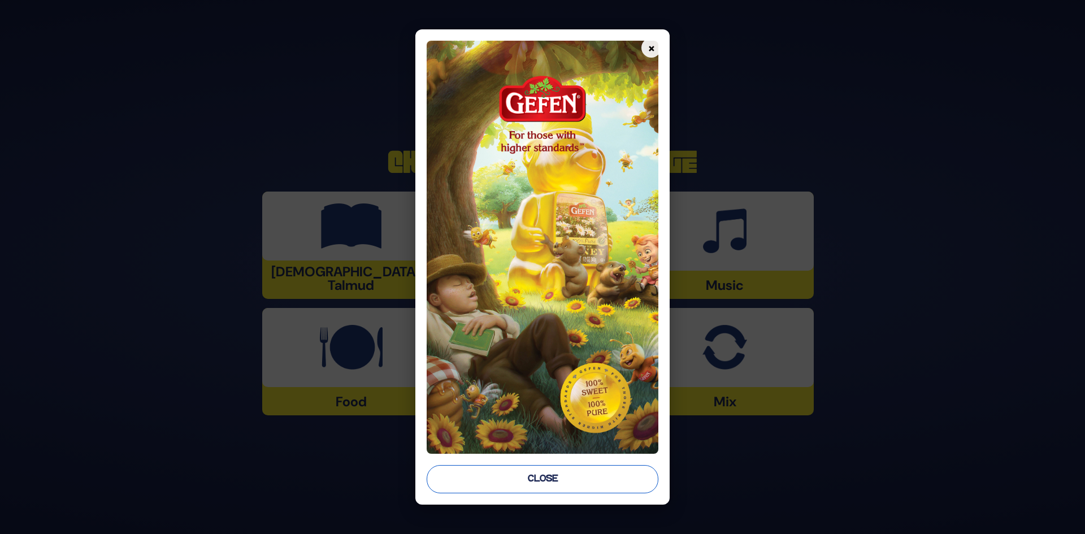
click at [539, 477] on button "Close" at bounding box center [543, 479] width 232 height 28
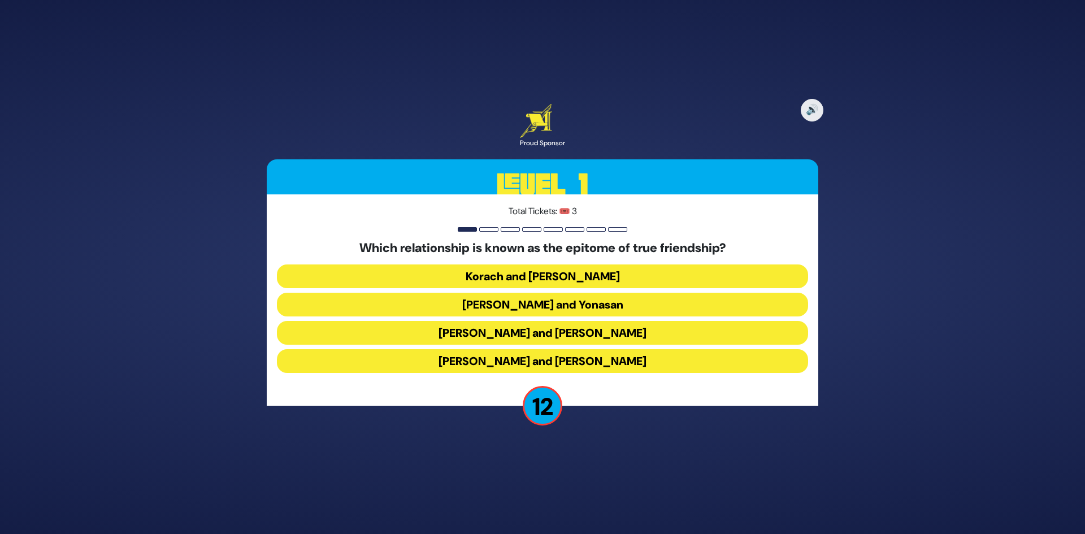
click at [560, 307] on button "[PERSON_NAME] and Yonasan" at bounding box center [542, 305] width 531 height 24
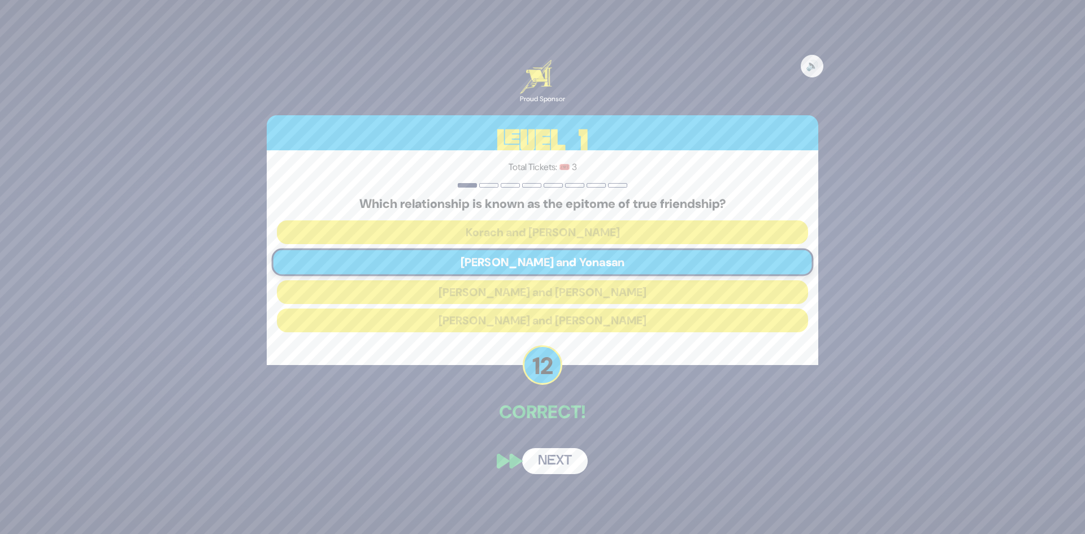
click at [572, 458] on button "Next" at bounding box center [555, 461] width 66 height 26
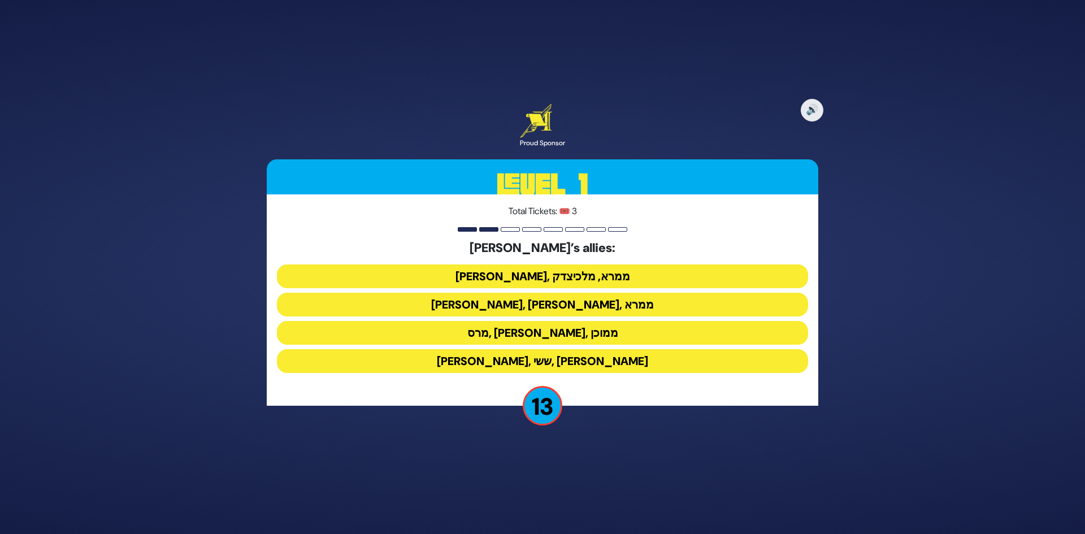
click at [556, 304] on button "[PERSON_NAME], [PERSON_NAME], ממרא" at bounding box center [542, 305] width 531 height 24
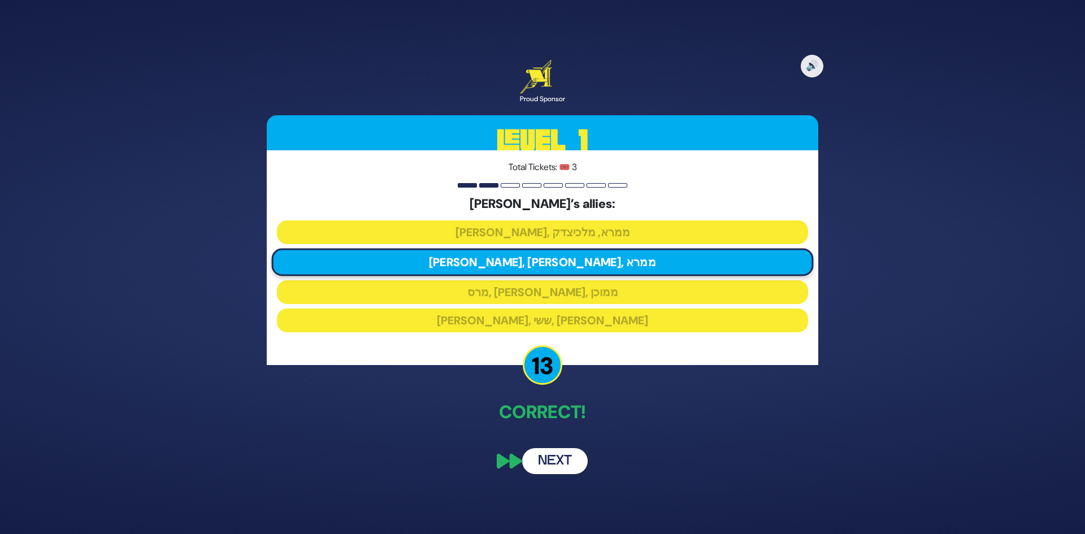
click at [560, 451] on button "Next" at bounding box center [555, 461] width 66 height 26
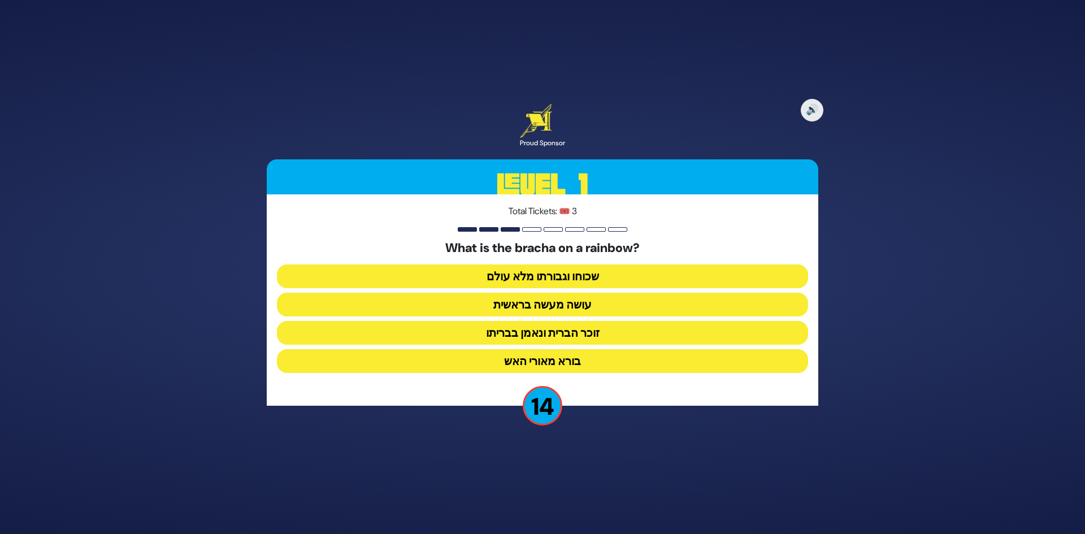
click at [570, 331] on button "זוכר הברית ונאמן בבריתו" at bounding box center [542, 333] width 531 height 24
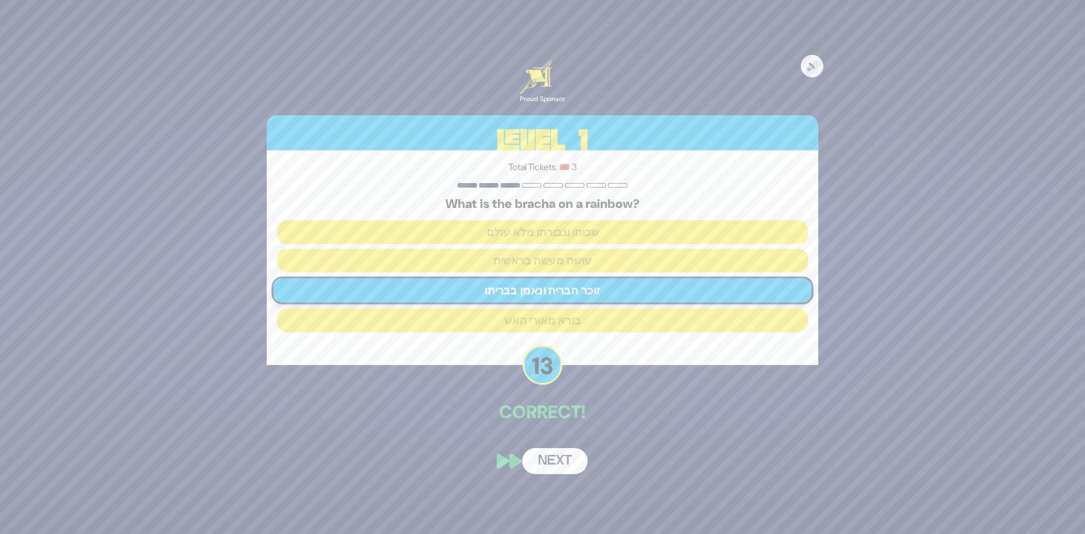
click at [563, 461] on button "Next" at bounding box center [555, 461] width 66 height 26
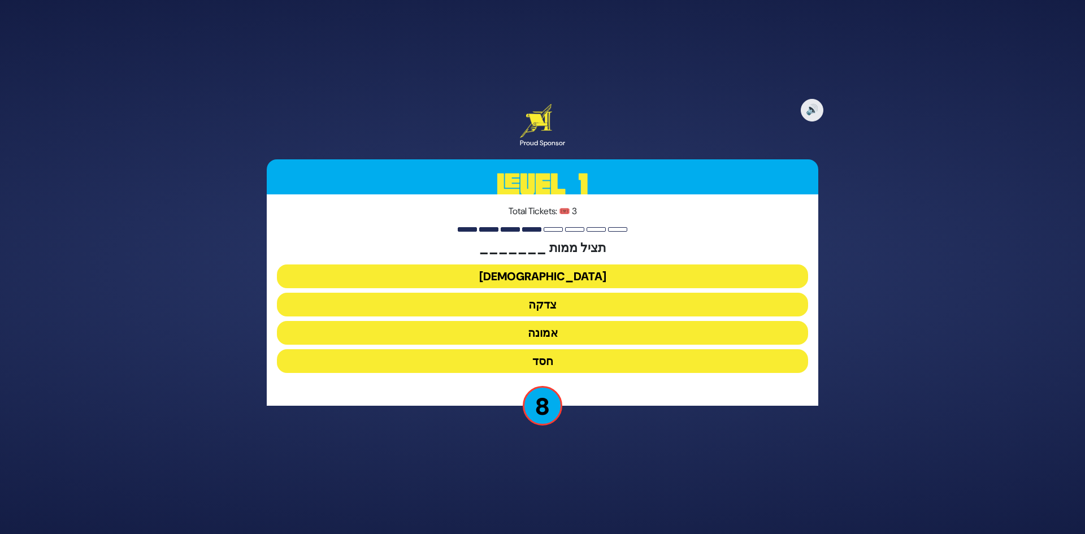
click at [556, 303] on button "צדקה" at bounding box center [542, 305] width 531 height 24
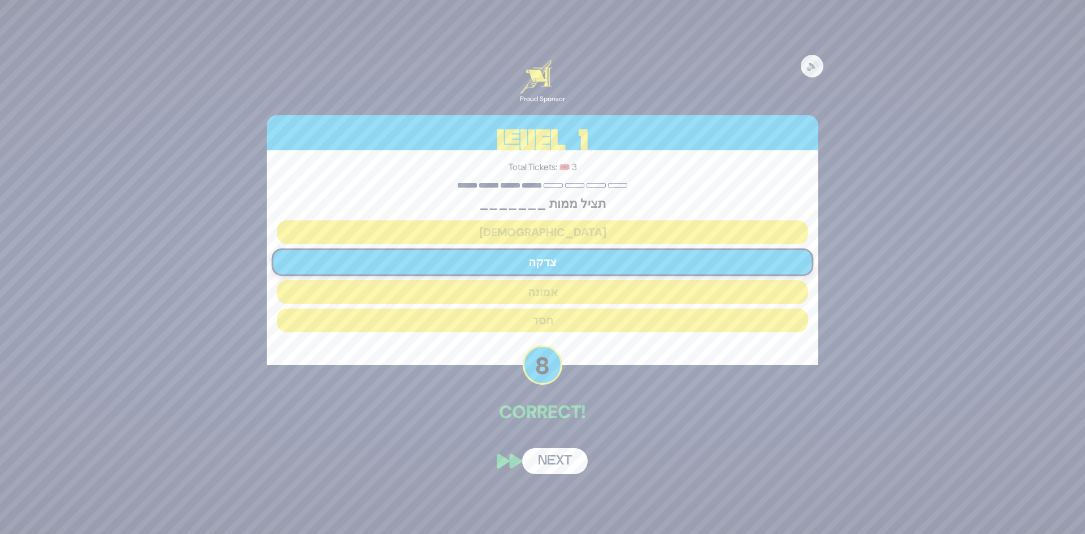
click at [565, 454] on button "Next" at bounding box center [555, 461] width 66 height 26
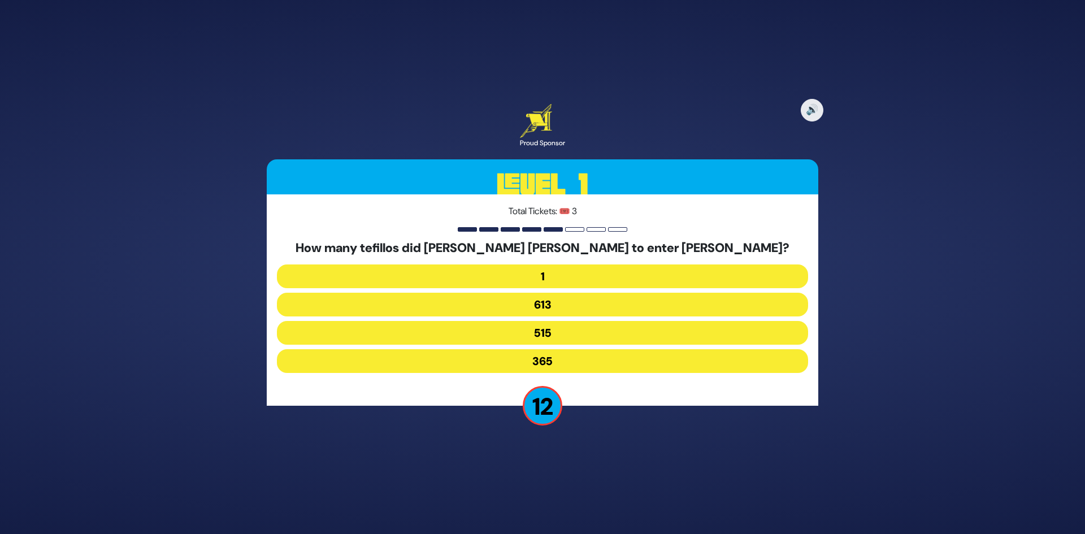
click at [564, 361] on button "365" at bounding box center [542, 361] width 531 height 24
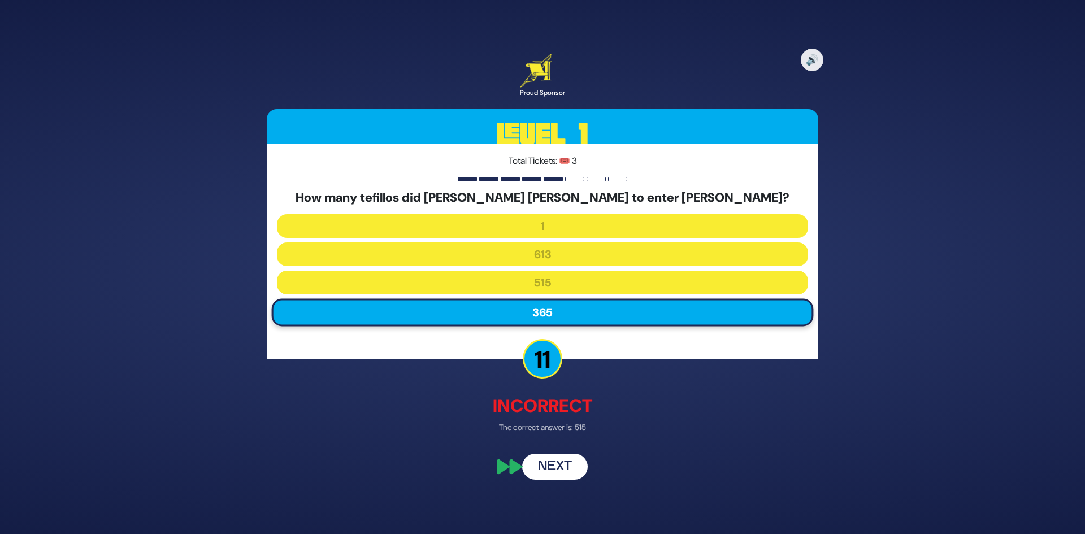
click at [559, 475] on button "Next" at bounding box center [555, 467] width 66 height 26
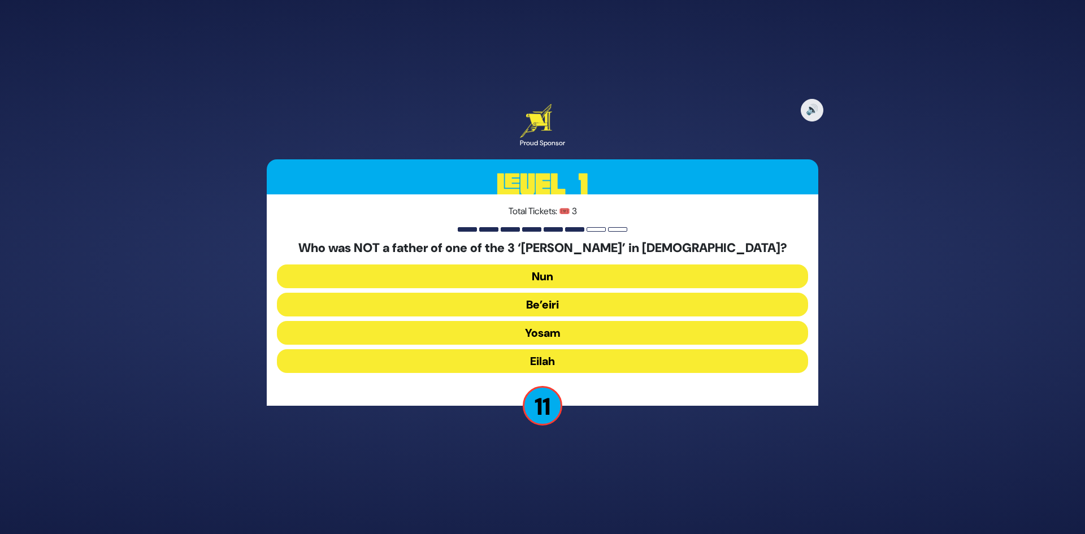
click at [558, 278] on button "Nun" at bounding box center [542, 277] width 531 height 24
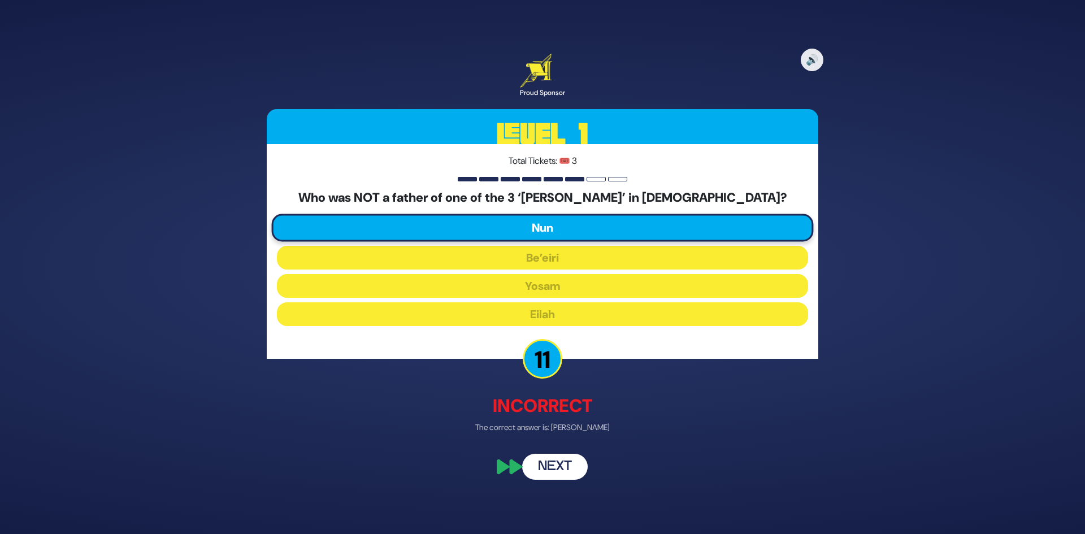
click at [560, 470] on button "Next" at bounding box center [555, 467] width 66 height 26
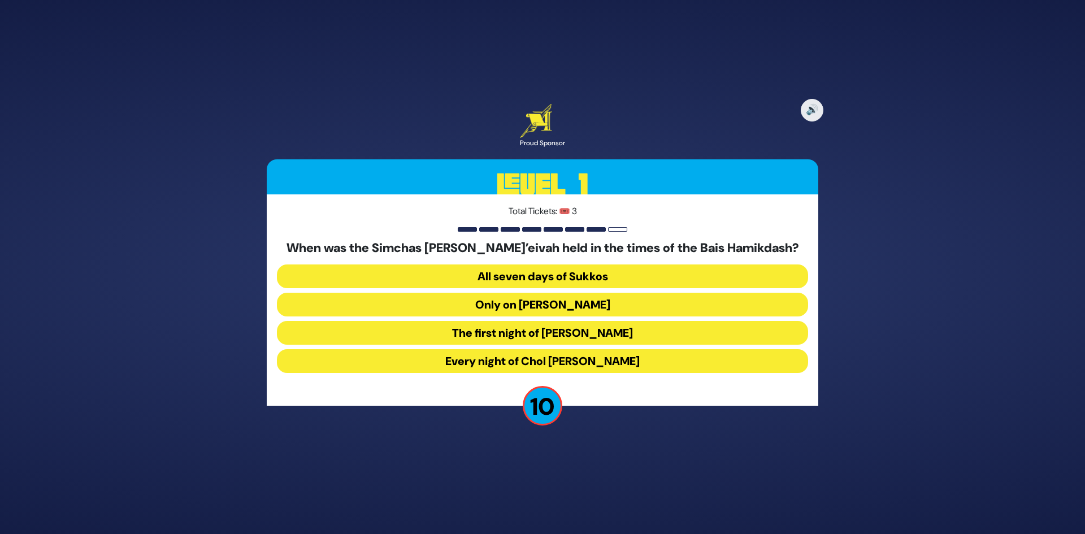
click at [571, 361] on button "Every night of Chol Hamoed Sukkos" at bounding box center [542, 361] width 531 height 24
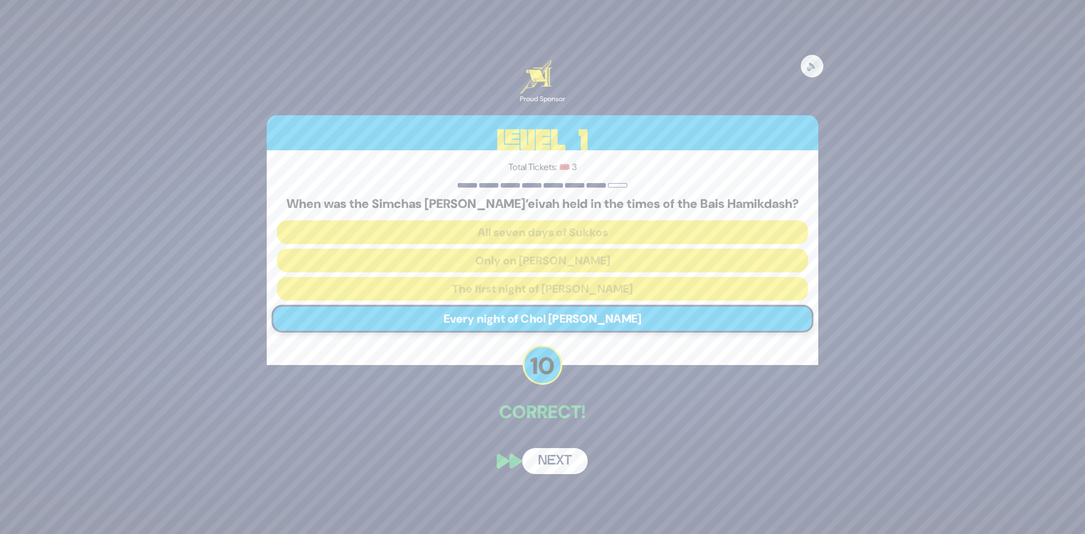
click at [568, 462] on button "Next" at bounding box center [555, 461] width 66 height 26
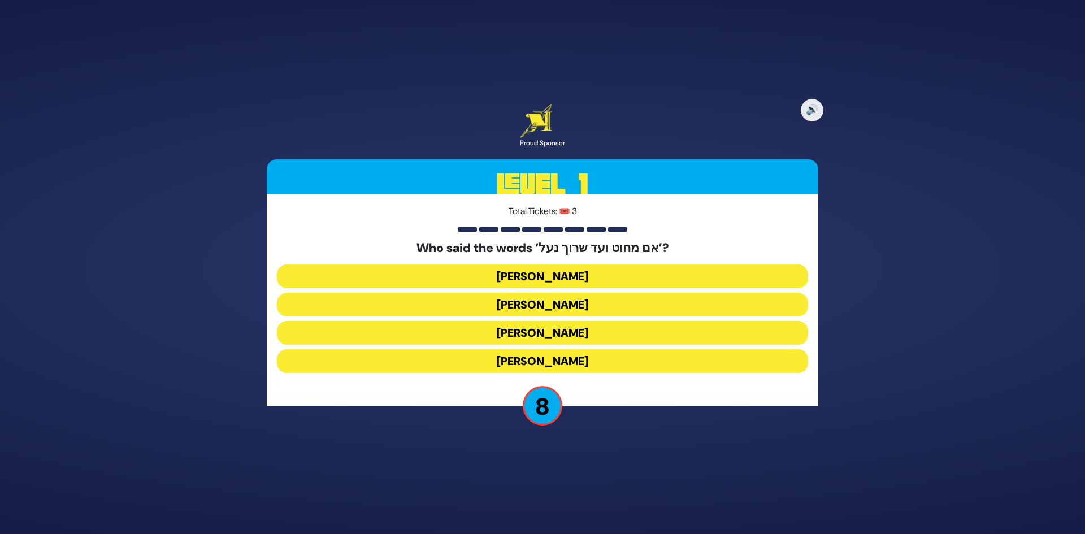
click at [580, 304] on button "Moshe Rabbeinu" at bounding box center [542, 305] width 531 height 24
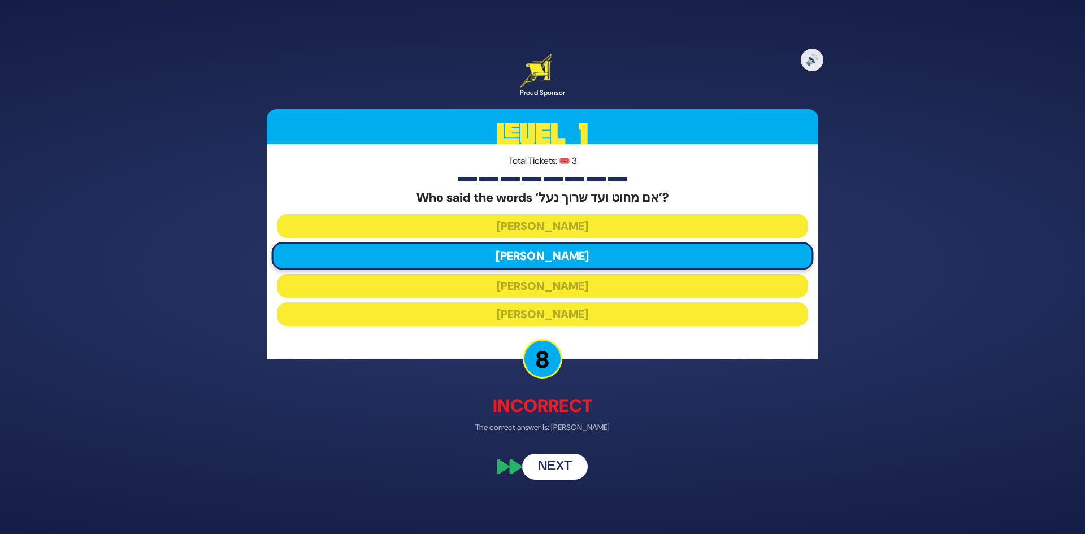
click at [566, 461] on button "Next" at bounding box center [555, 467] width 66 height 26
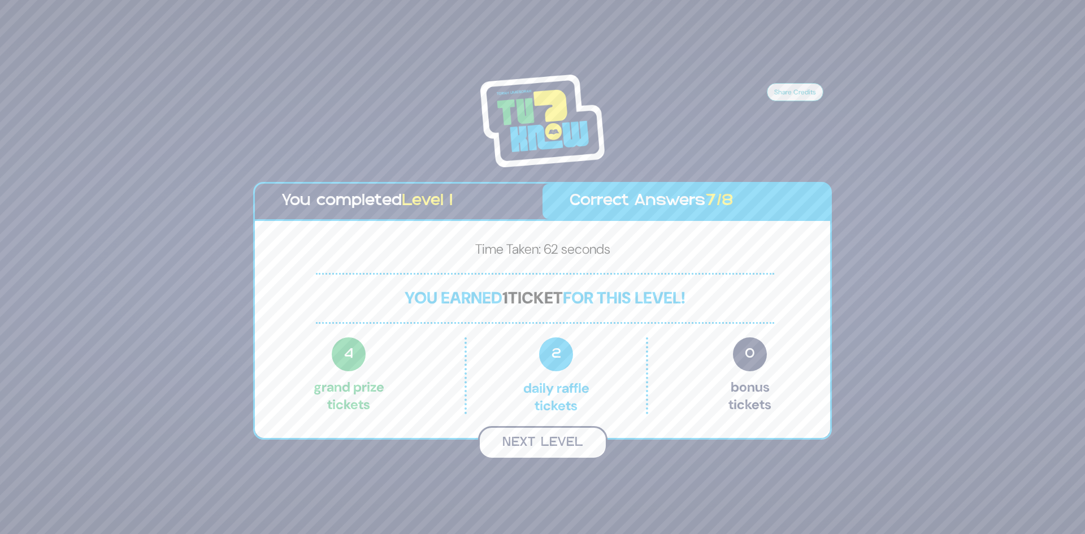
click at [564, 449] on button "Next Level" at bounding box center [542, 442] width 129 height 33
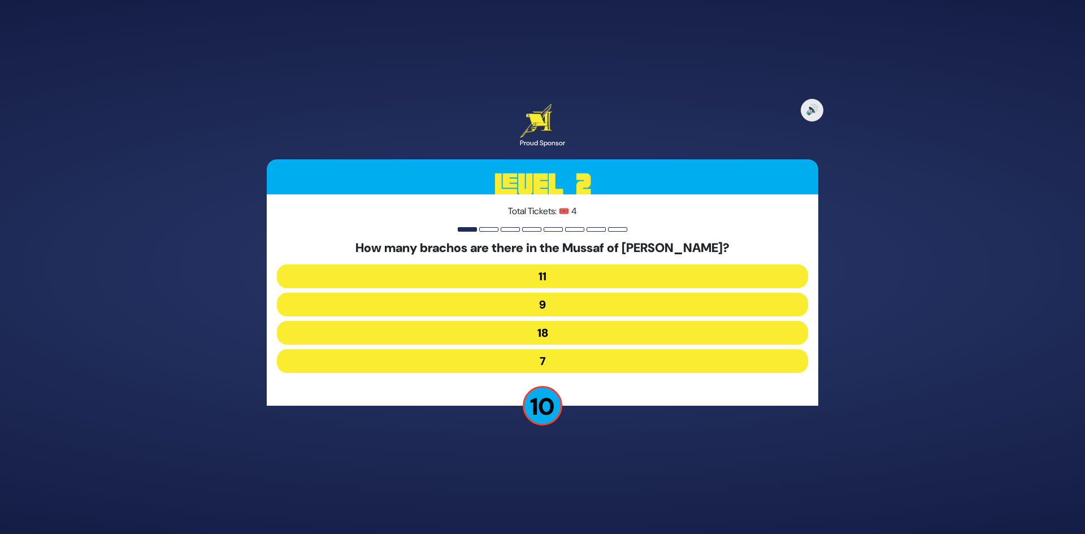
click at [576, 364] on button "7" at bounding box center [542, 361] width 531 height 24
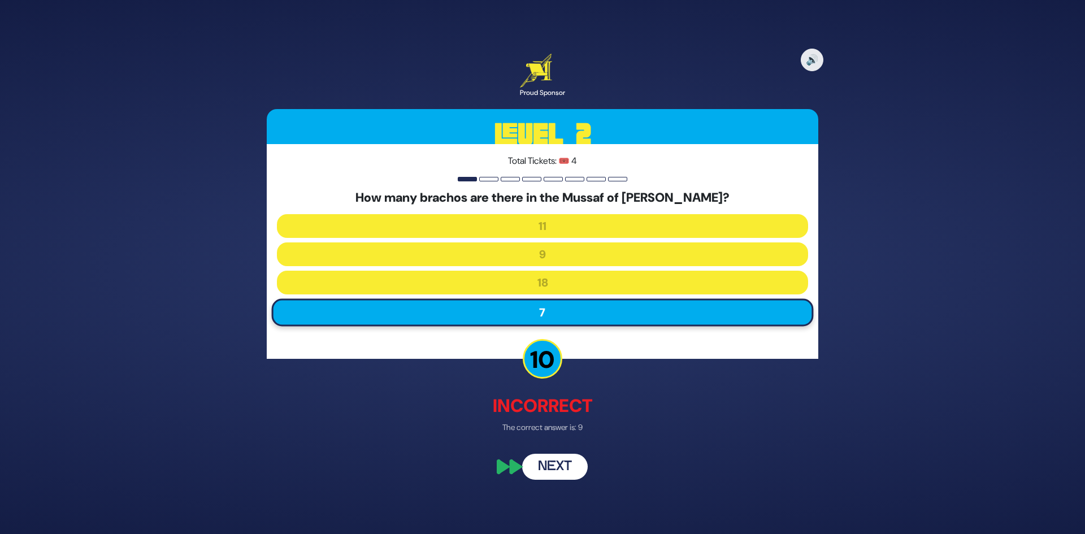
click at [570, 458] on button "Next" at bounding box center [555, 467] width 66 height 26
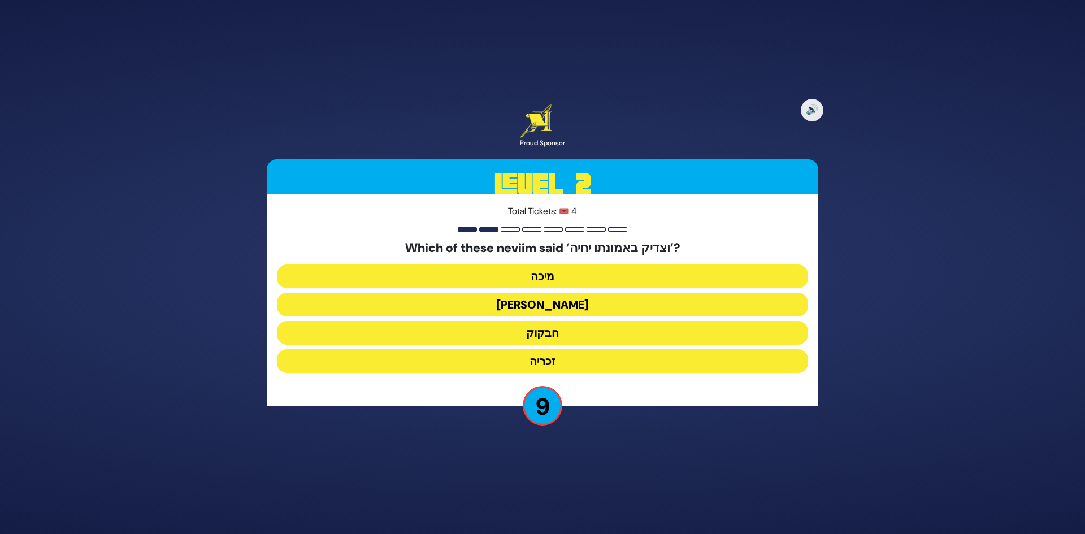
click at [575, 278] on button "מיכה" at bounding box center [542, 277] width 531 height 24
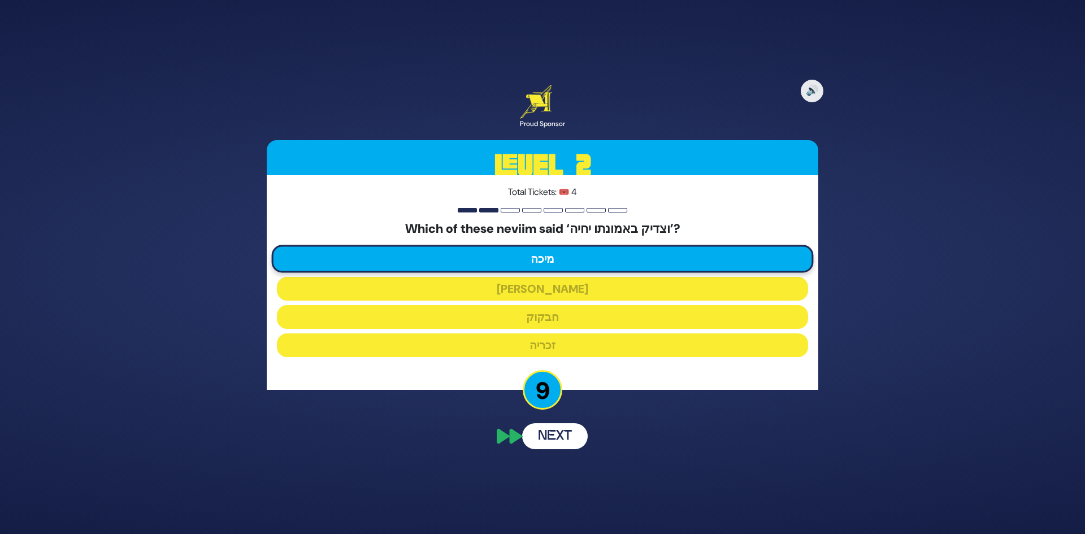
click at [551, 435] on button "Next" at bounding box center [555, 436] width 66 height 26
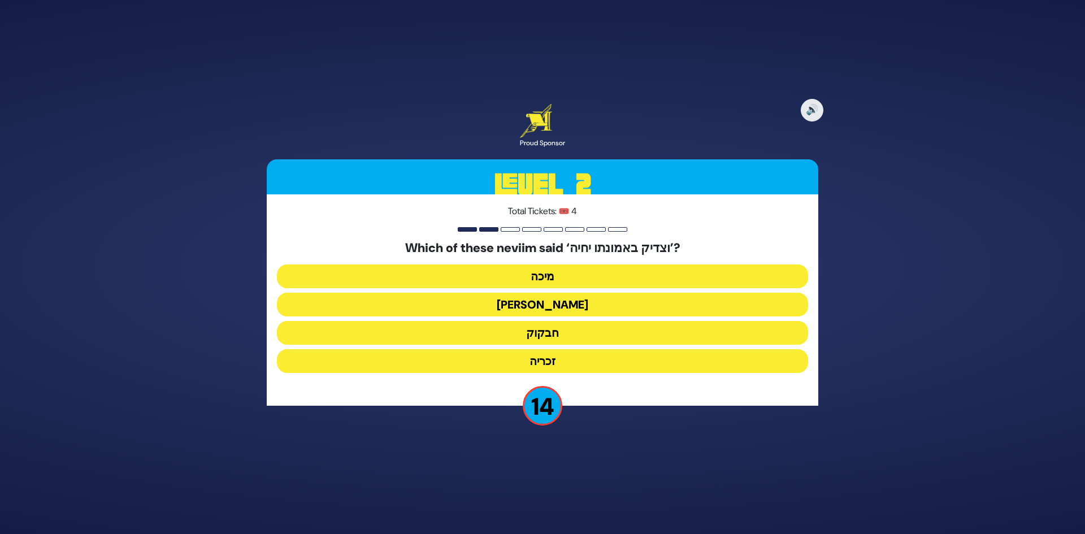
click at [585, 299] on button "[PERSON_NAME]" at bounding box center [542, 305] width 531 height 24
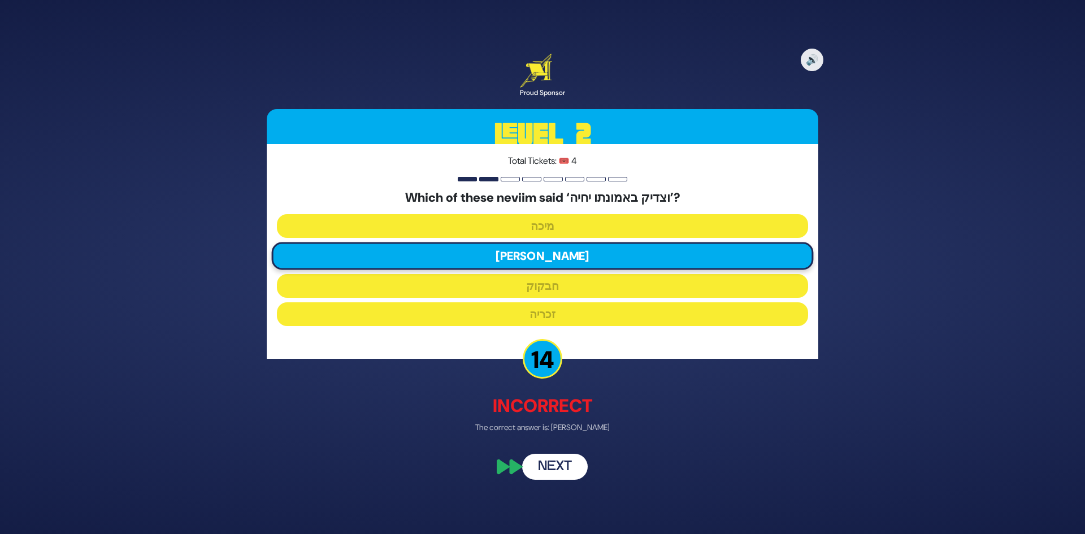
click at [560, 473] on button "Next" at bounding box center [555, 467] width 66 height 26
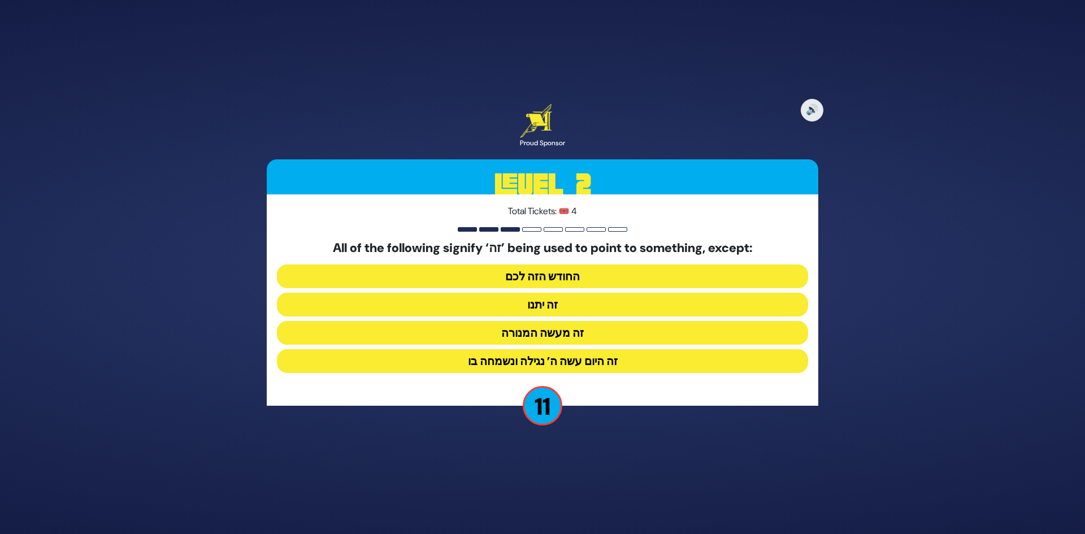
click at [575, 360] on button "זה היום עשה ה’ נגילה ונשמחה בו" at bounding box center [542, 361] width 531 height 24
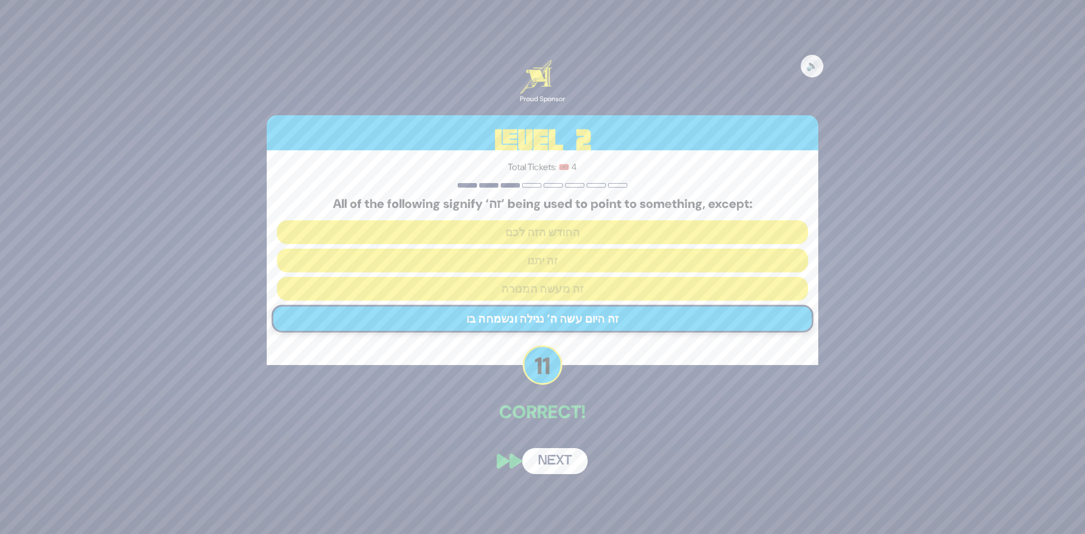
click at [566, 456] on button "Next" at bounding box center [555, 461] width 66 height 26
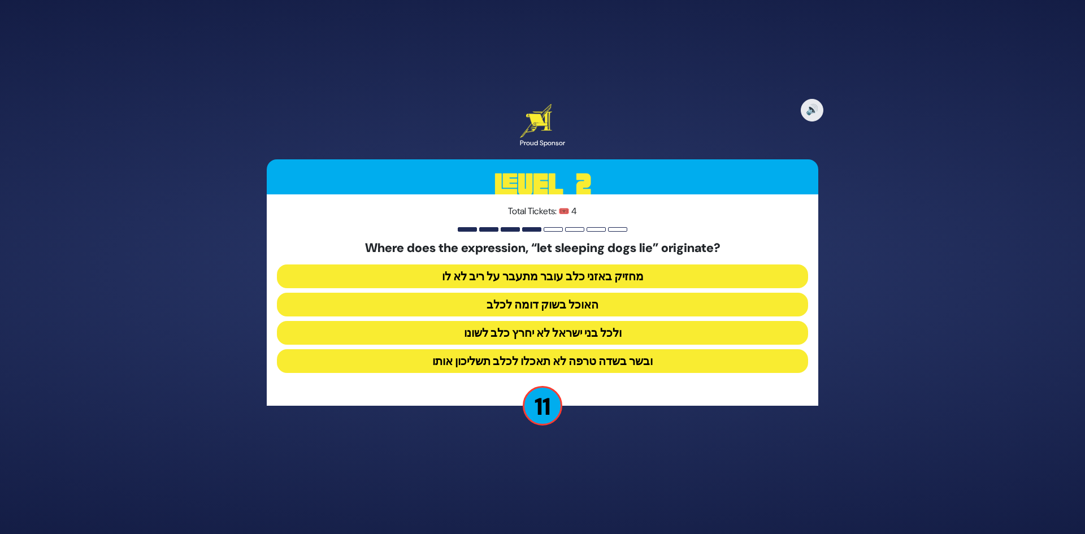
click at [577, 332] on button "ולכל בני ישראל לא יחרץ כלב לשונו" at bounding box center [542, 333] width 531 height 24
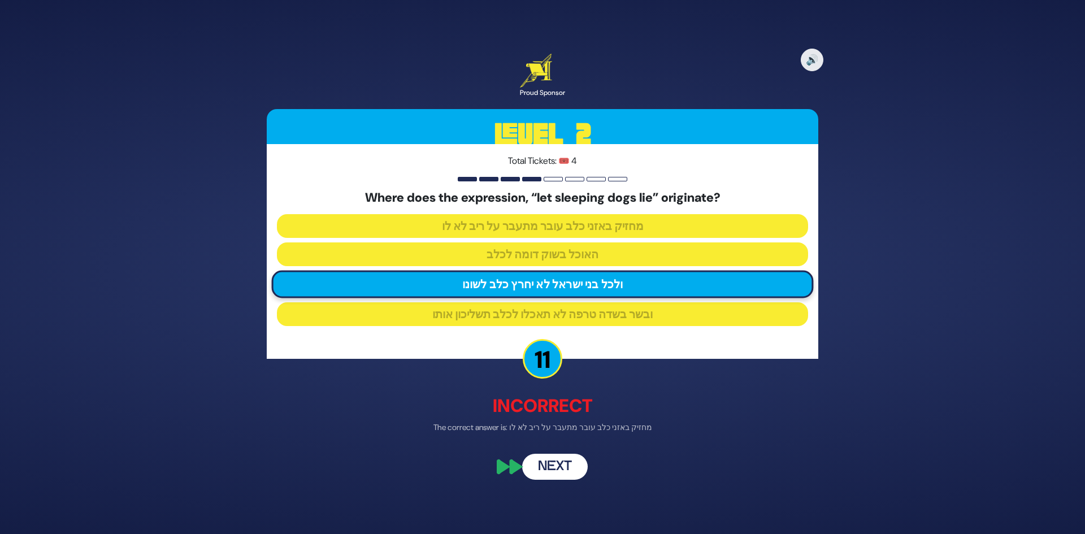
click at [558, 476] on button "Next" at bounding box center [555, 467] width 66 height 26
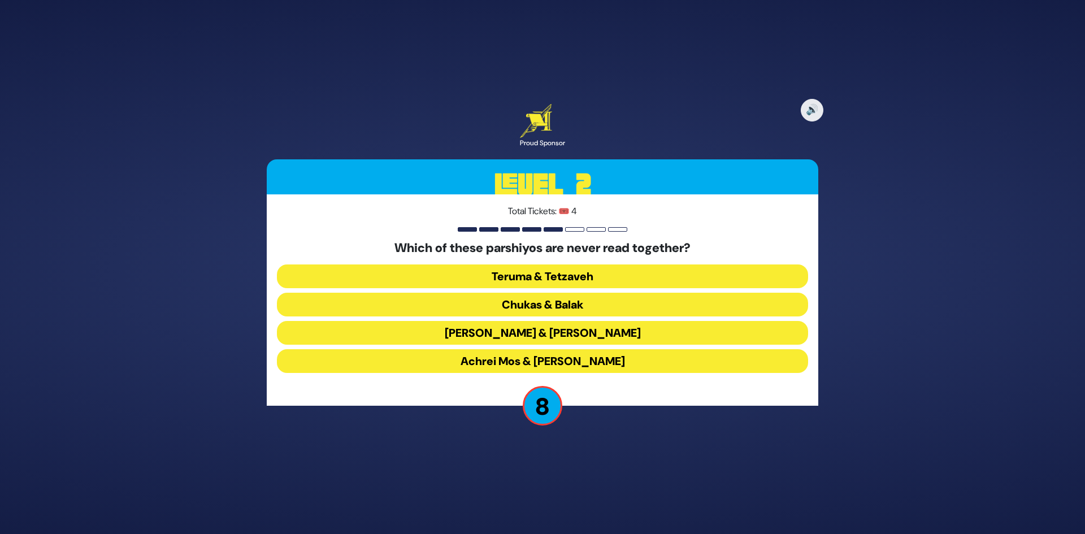
click at [546, 275] on button "Teruma & Tetzaveh" at bounding box center [542, 277] width 531 height 24
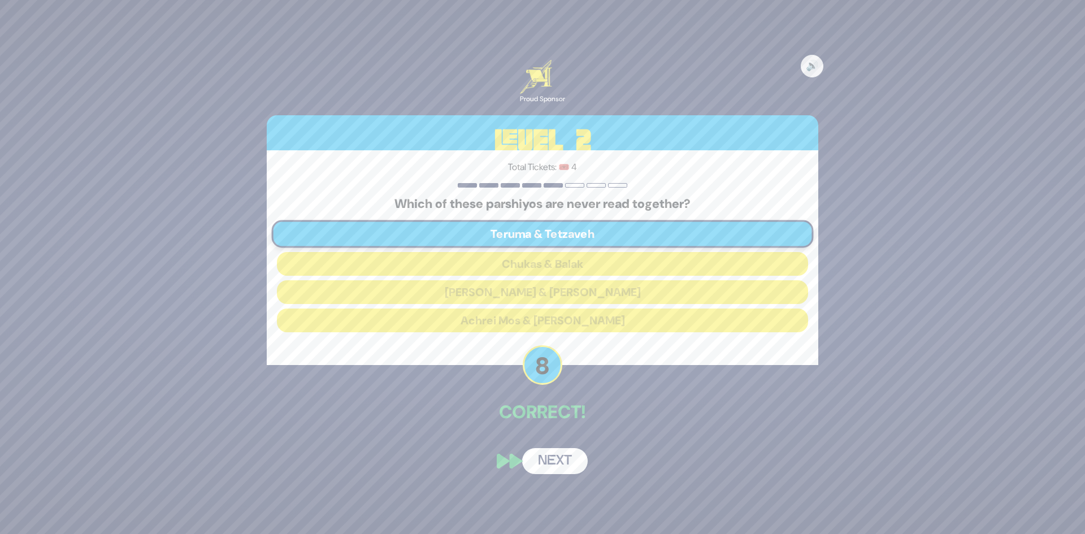
click at [565, 457] on button "Next" at bounding box center [555, 461] width 66 height 26
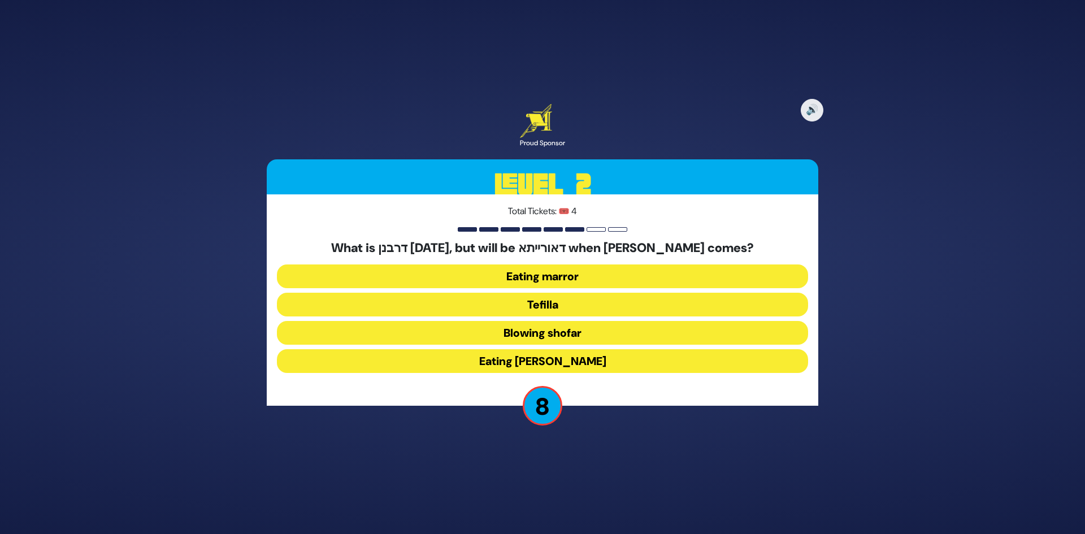
click at [574, 301] on button "Tefilla" at bounding box center [542, 305] width 531 height 24
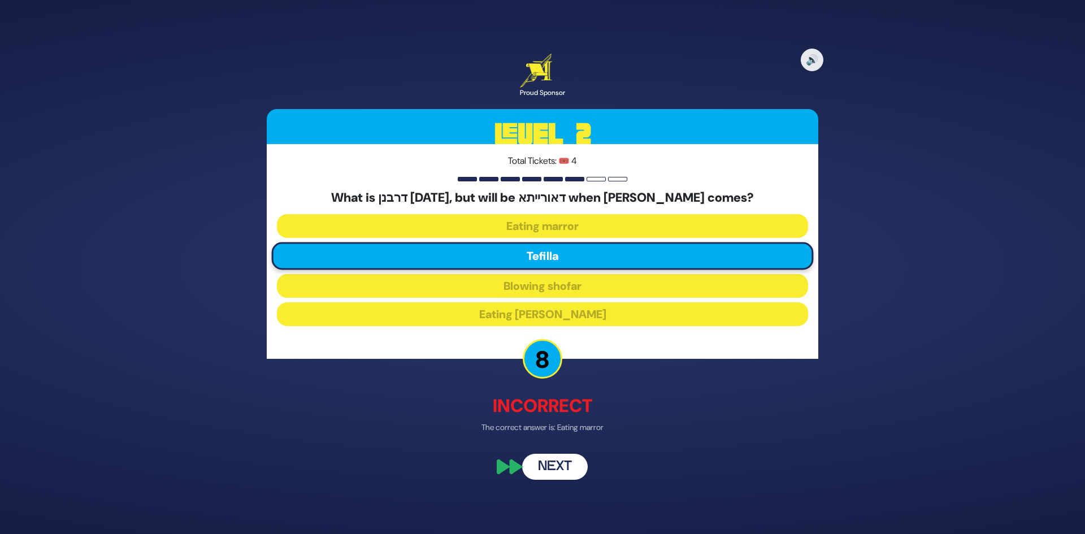
click at [558, 464] on button "Next" at bounding box center [555, 467] width 66 height 26
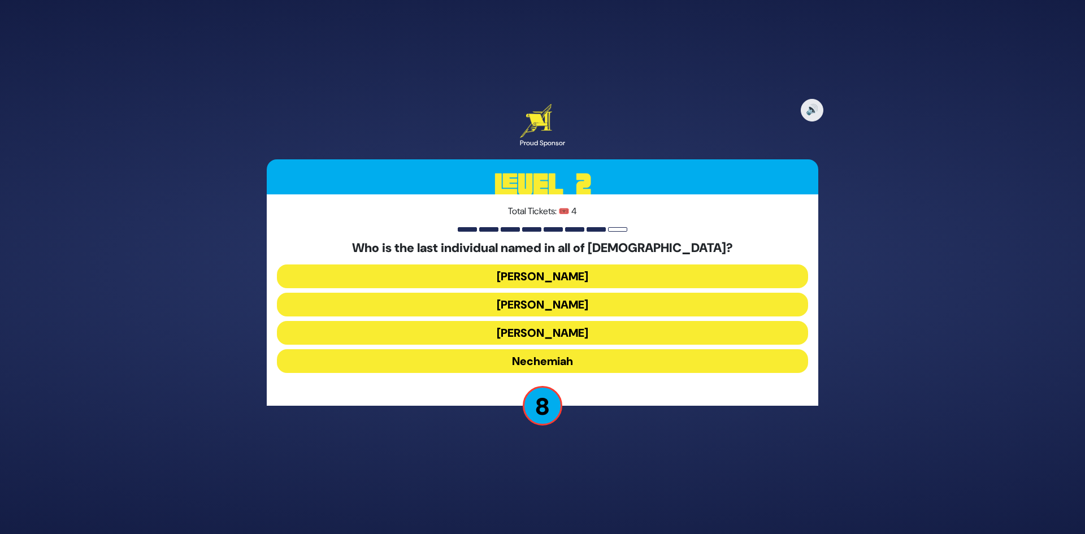
click at [588, 334] on button "Ezra" at bounding box center [542, 333] width 531 height 24
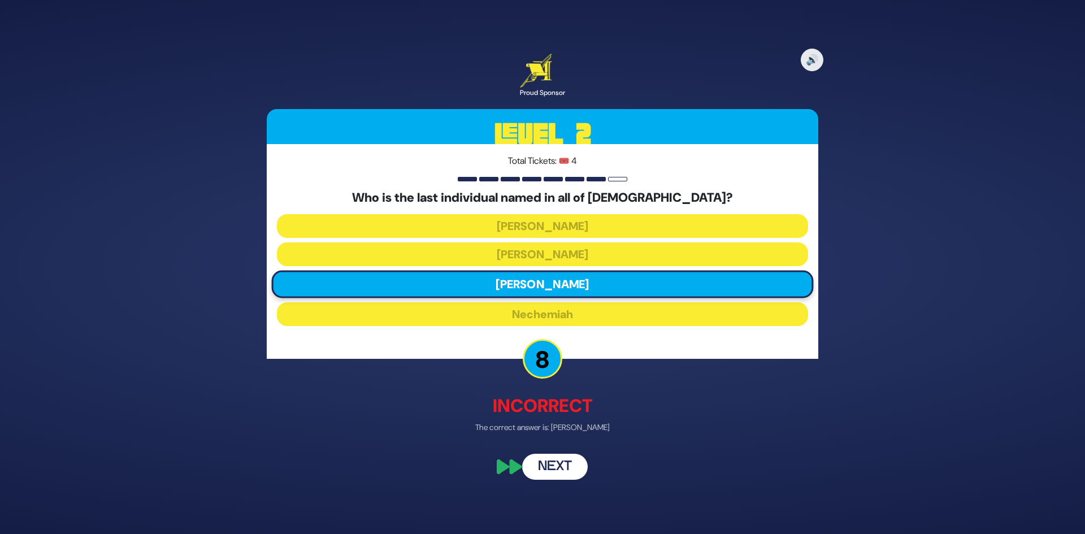
click at [556, 467] on button "Next" at bounding box center [555, 467] width 66 height 26
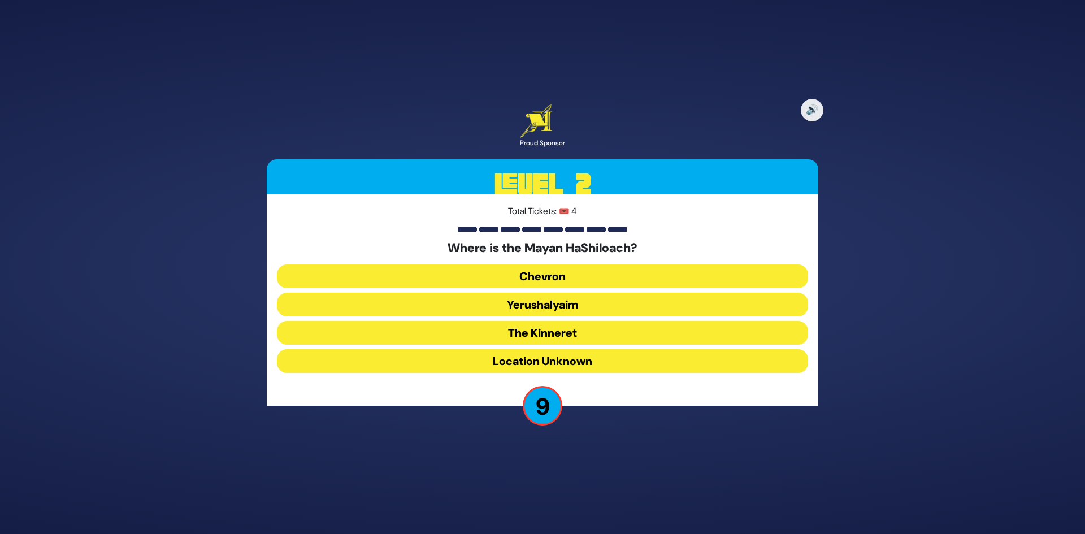
click at [556, 304] on button "Yerushalyaim" at bounding box center [542, 305] width 531 height 24
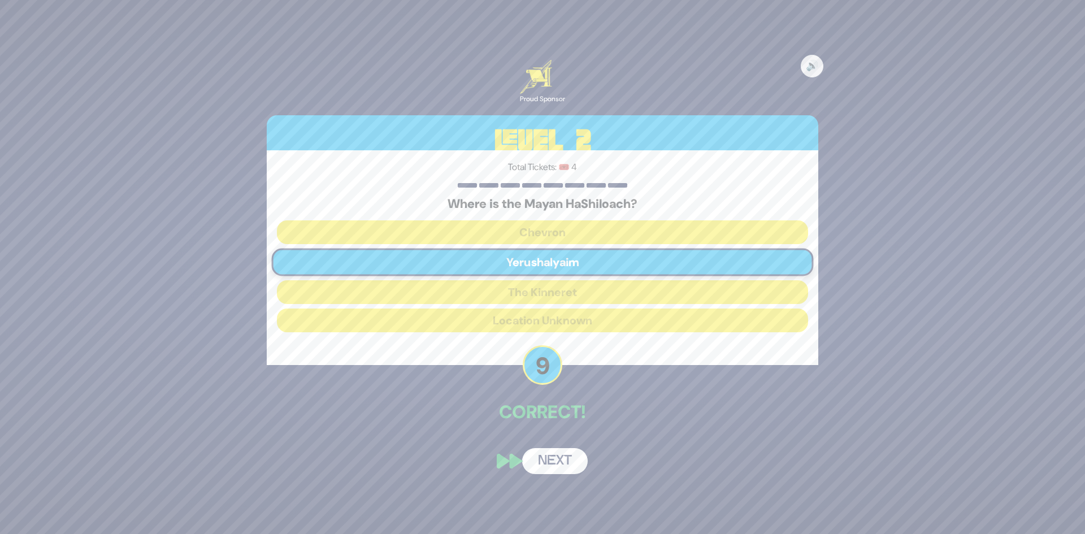
click at [562, 460] on button "Next" at bounding box center [555, 461] width 66 height 26
